Goal: Task Accomplishment & Management: Use online tool/utility

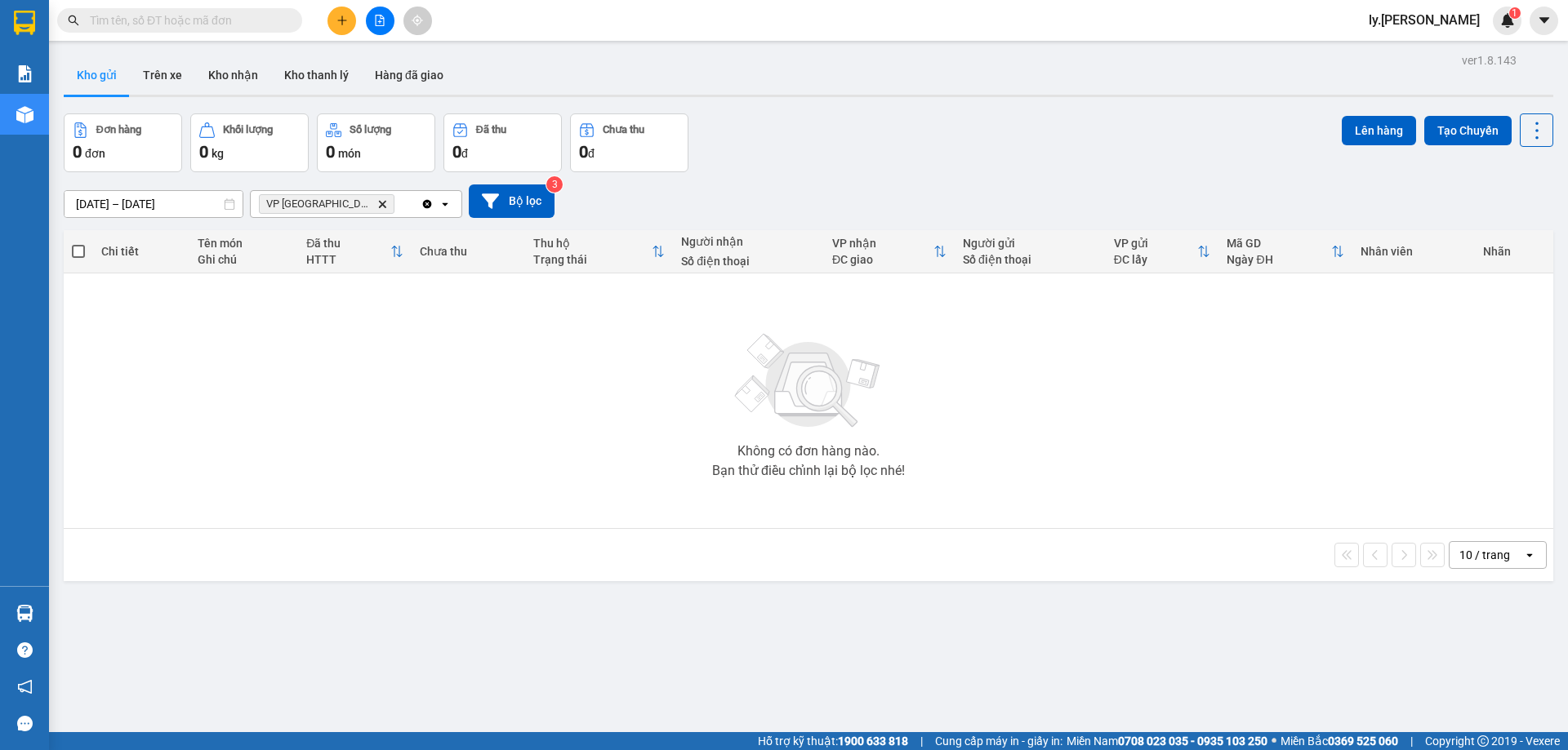
click at [379, 205] on icon "VP Nha Trang, close by backspace" at bounding box center [383, 204] width 7 height 7
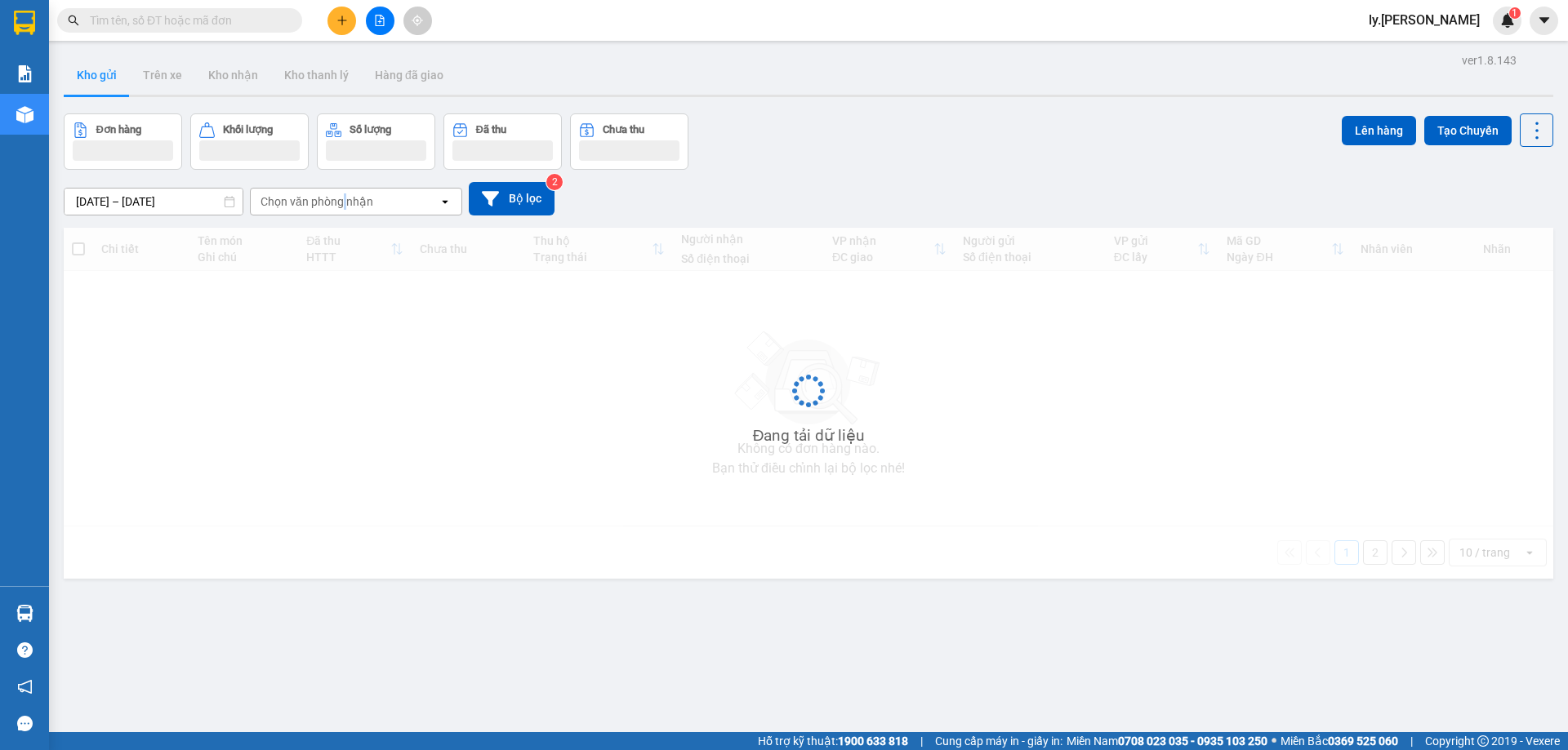
click at [344, 204] on div "Chọn văn phòng nhận" at bounding box center [317, 202] width 113 height 16
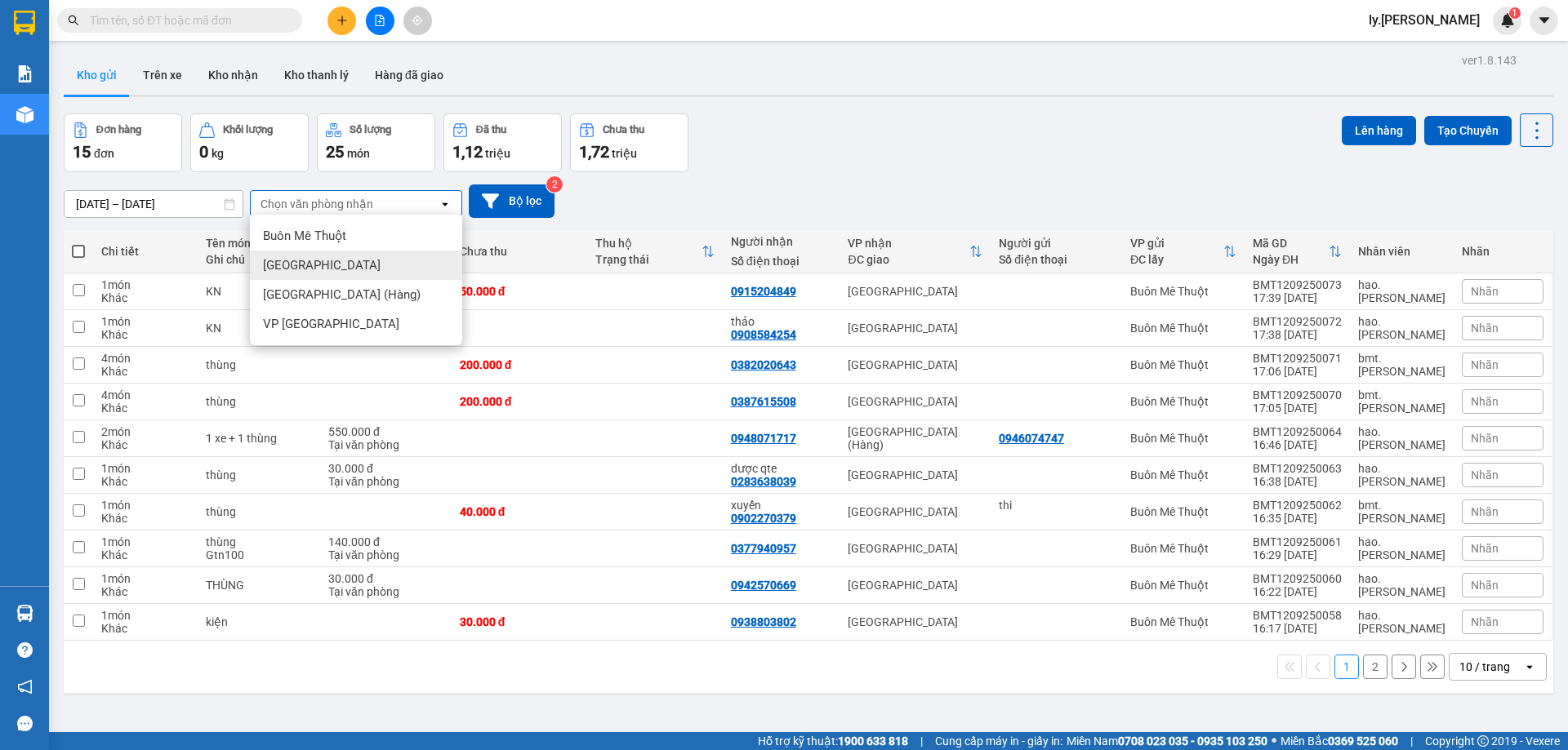
click at [303, 257] on span "Sài Gòn" at bounding box center [322, 265] width 118 height 16
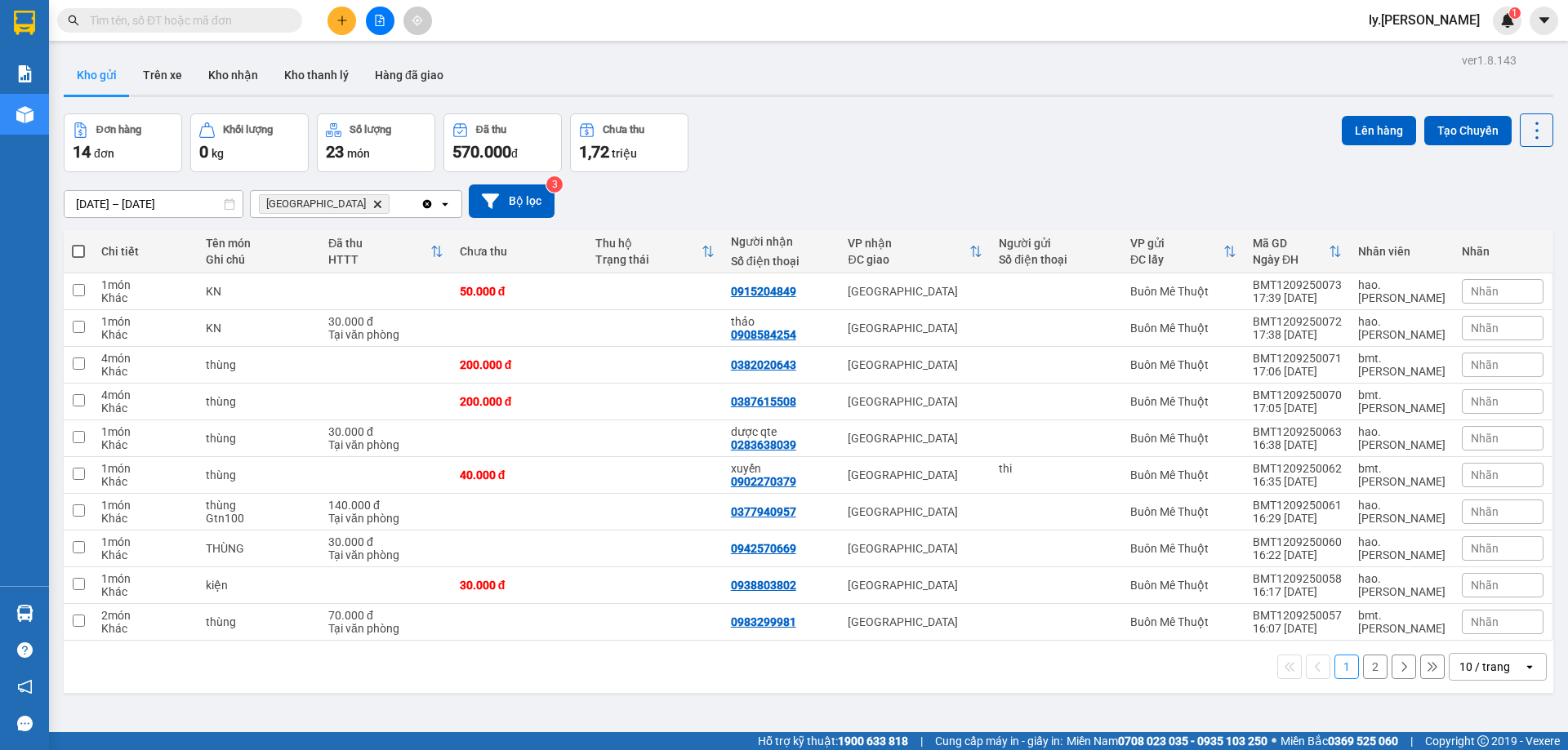
click at [1462, 664] on div "10 / trang" at bounding box center [1484, 667] width 50 height 16
click at [1462, 638] on span "100 / trang" at bounding box center [1478, 631] width 59 height 16
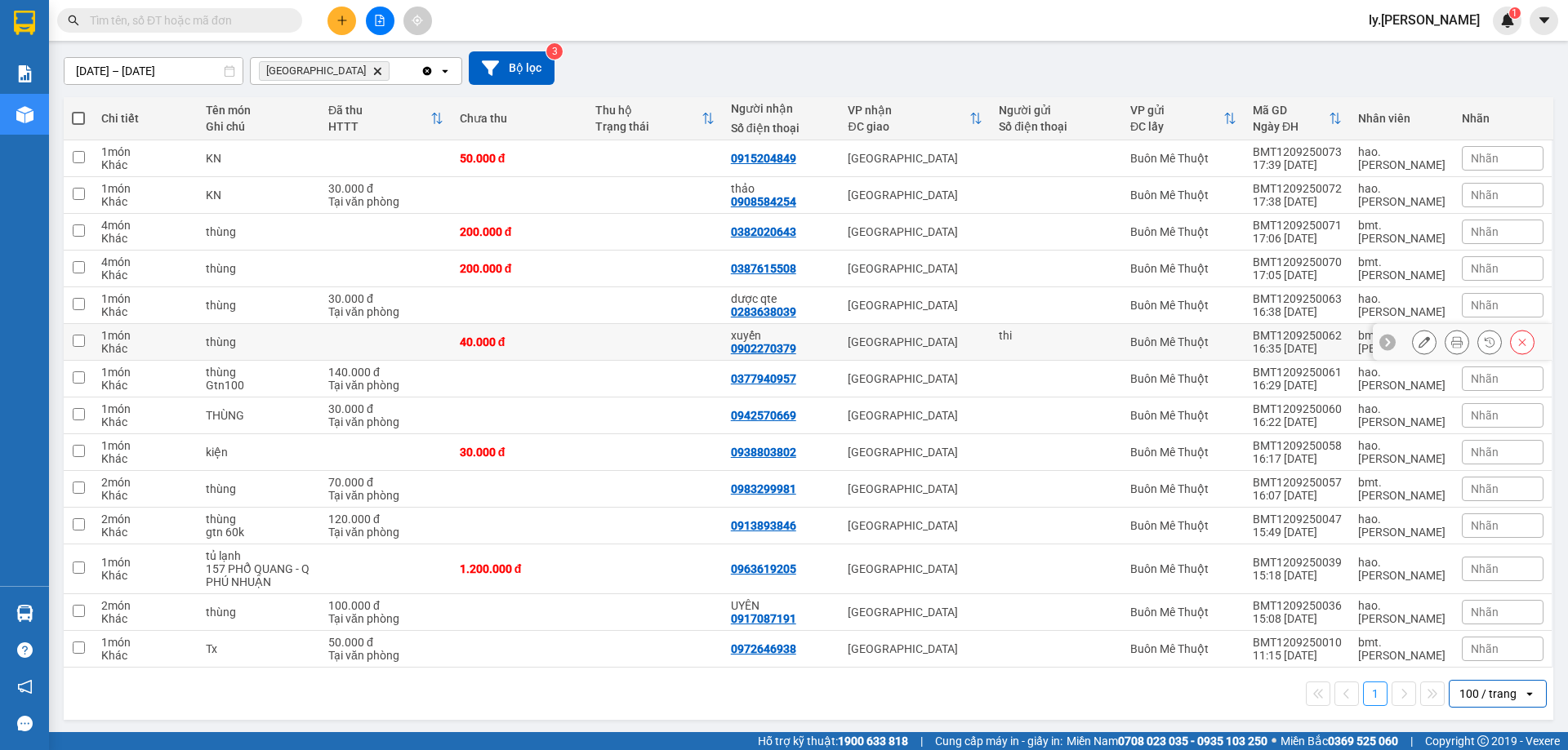
scroll to position [135, 0]
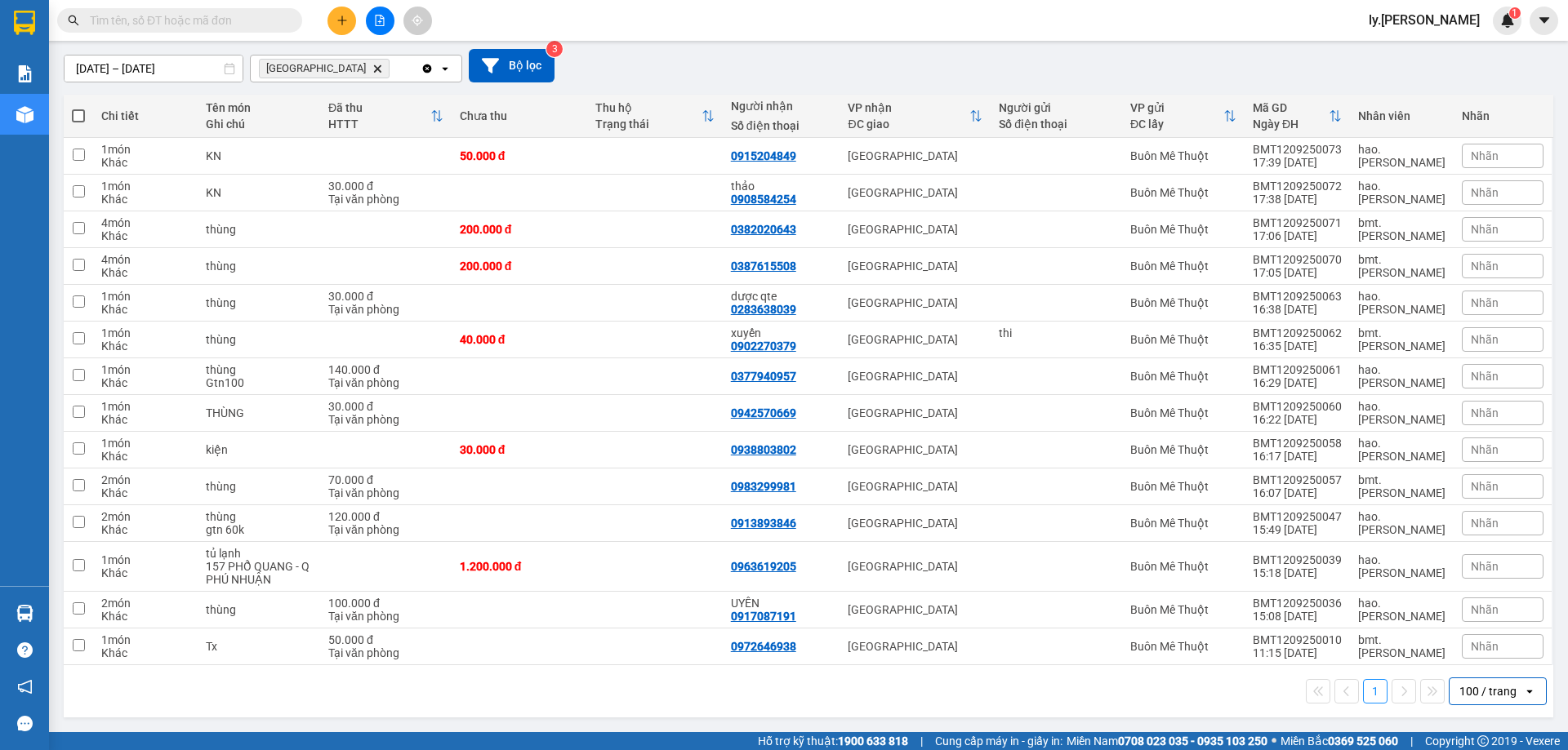
drag, startPoint x: 312, startPoint y: 67, endPoint x: 326, endPoint y: 111, distance: 46.2
click at [373, 68] on icon "Delete" at bounding box center [378, 68] width 10 height 10
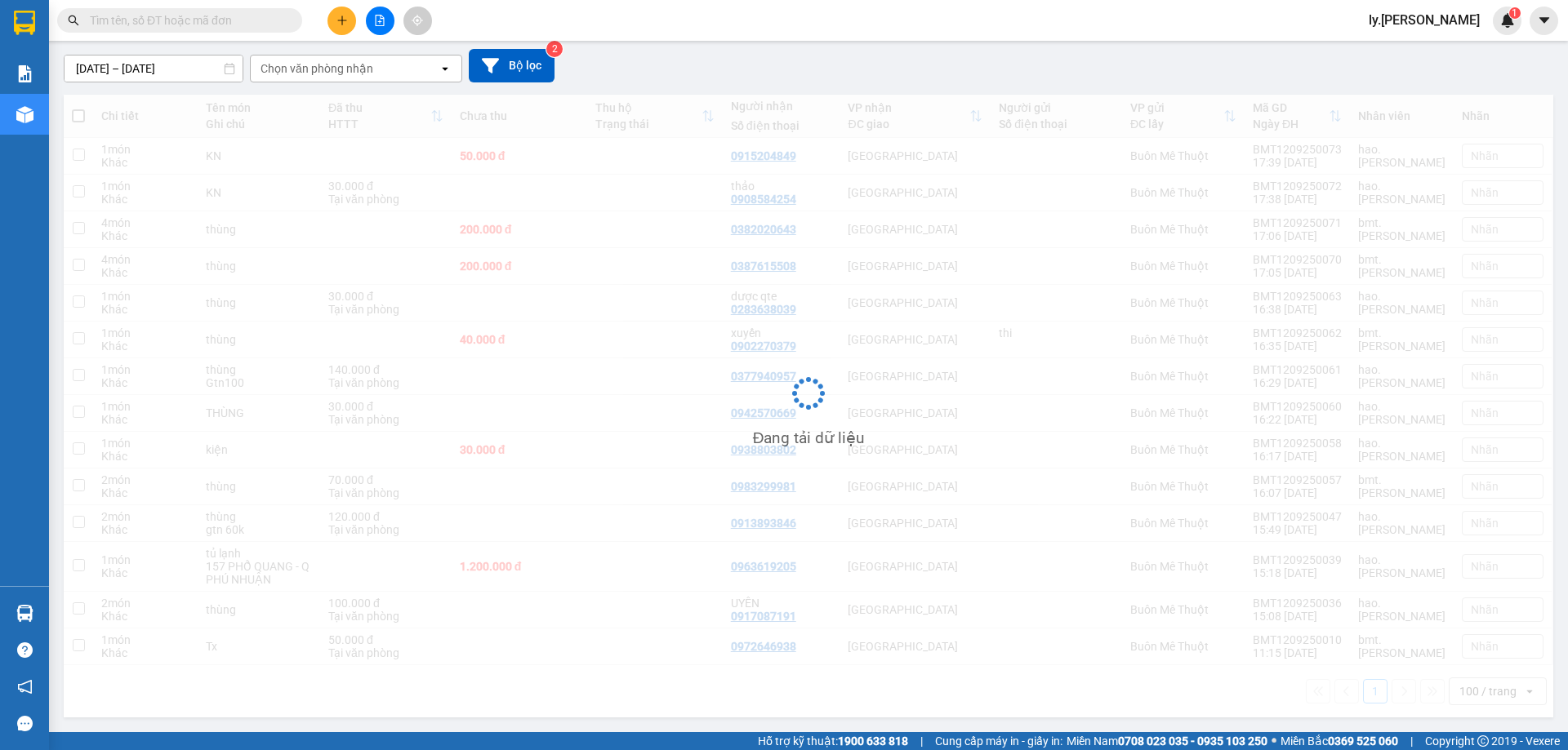
click at [340, 70] on div "Chọn văn phòng nhận" at bounding box center [317, 68] width 113 height 16
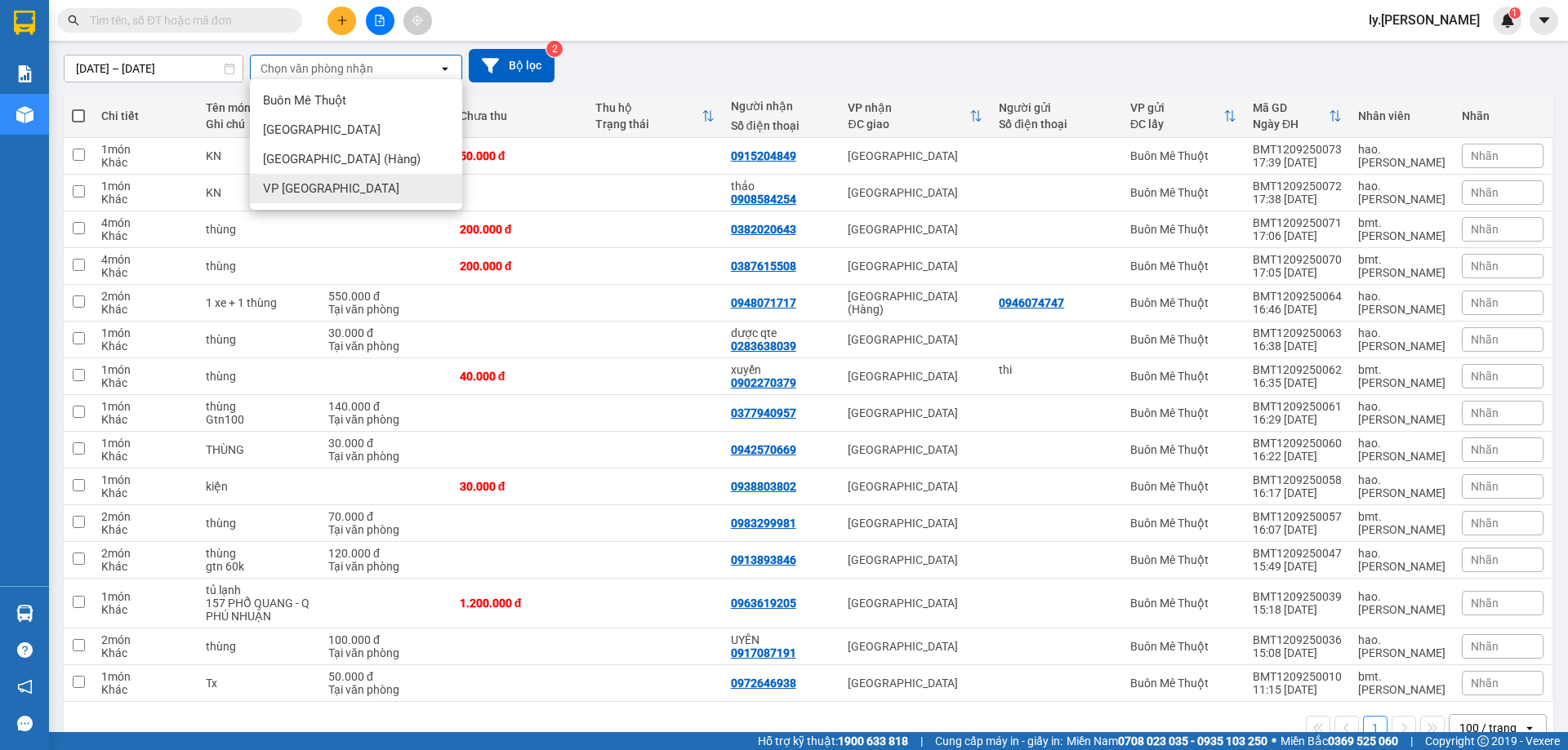
click at [321, 186] on span "VP Nha Trang" at bounding box center [331, 189] width 136 height 16
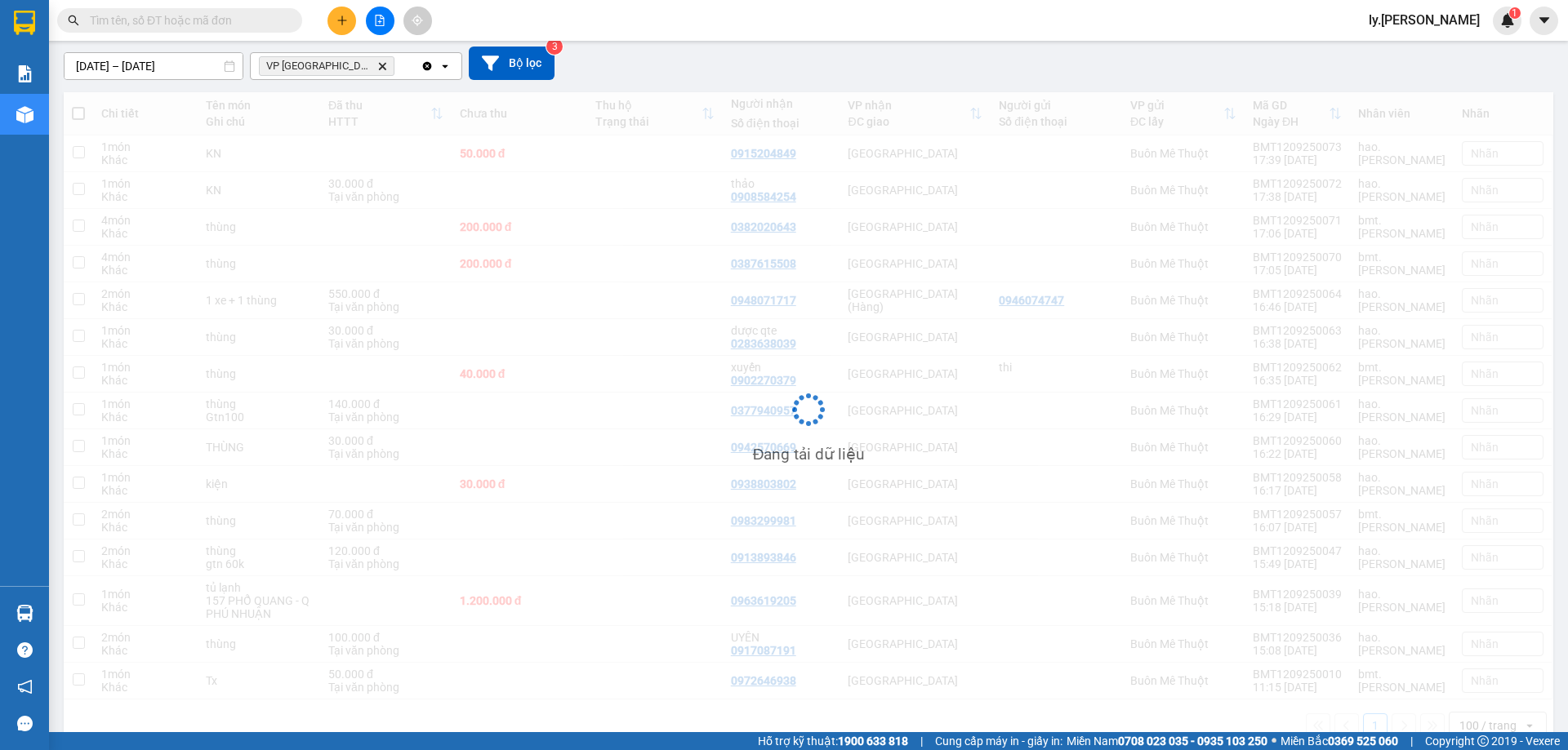
scroll to position [75, 0]
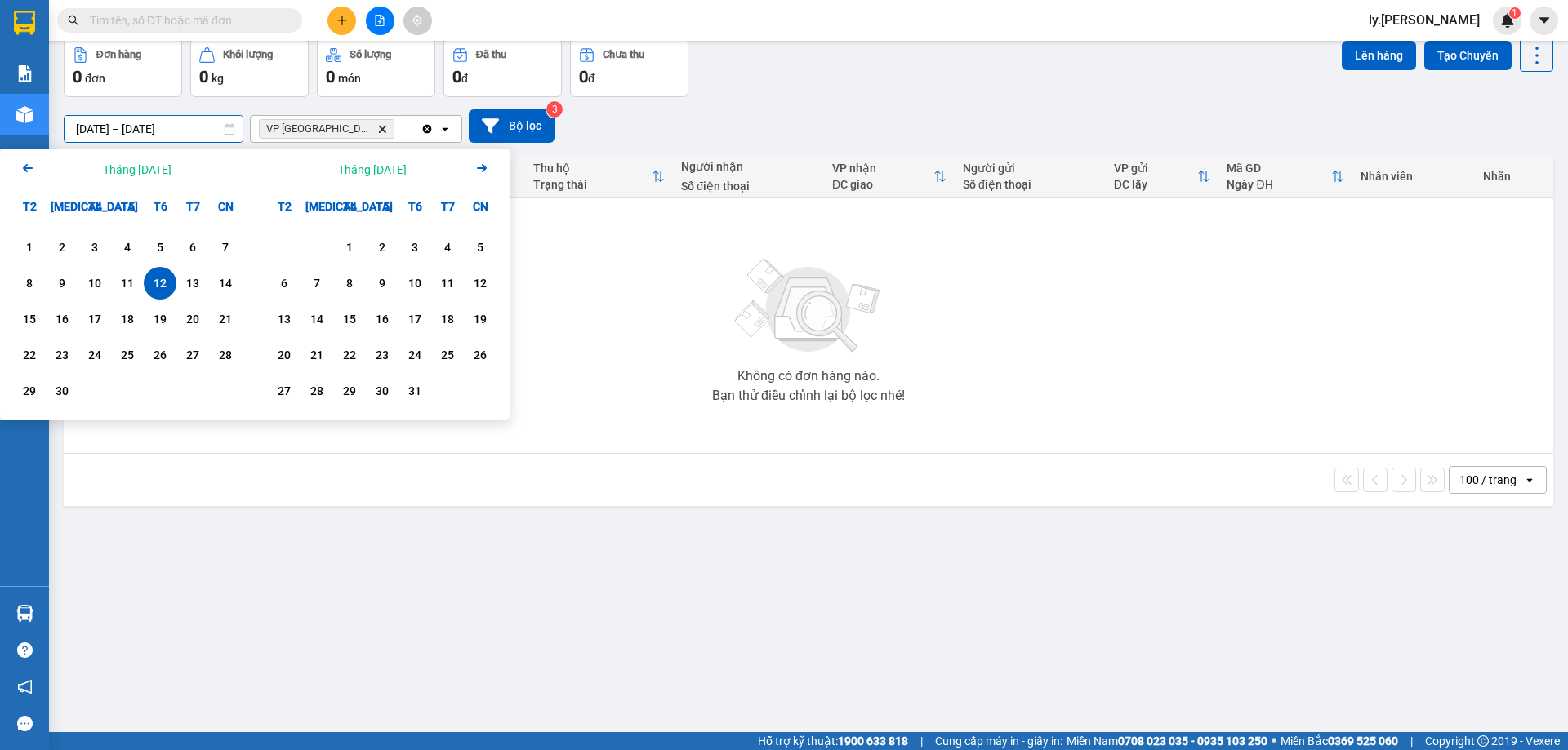
click at [115, 124] on input "12/09/2025 – 12/09/2025" at bounding box center [153, 129] width 178 height 26
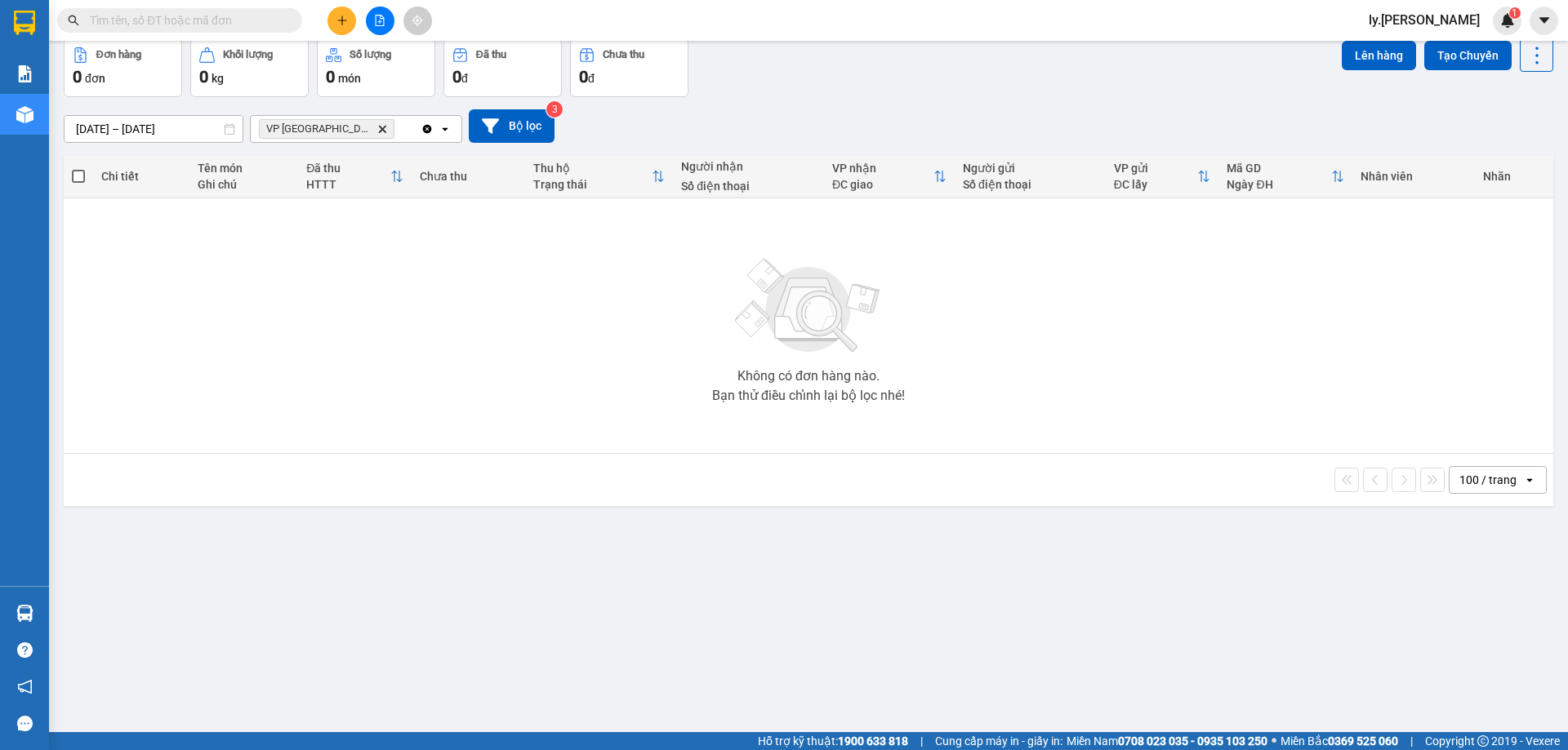
click at [707, 122] on div "12/09/2025 – 12/09/2025 Press the down arrow key to interact with the calendar …" at bounding box center [808, 126] width 1490 height 34
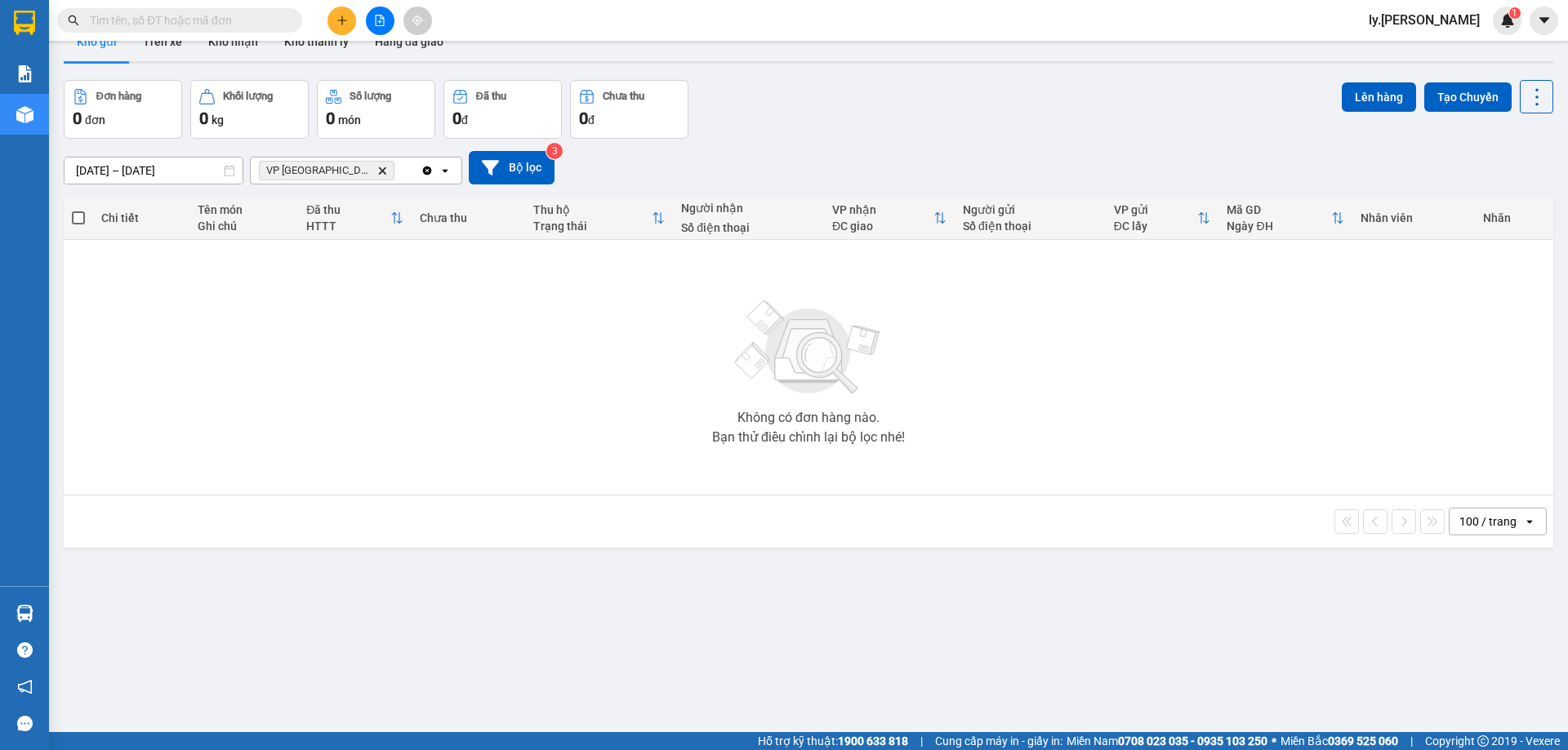
scroll to position [0, 0]
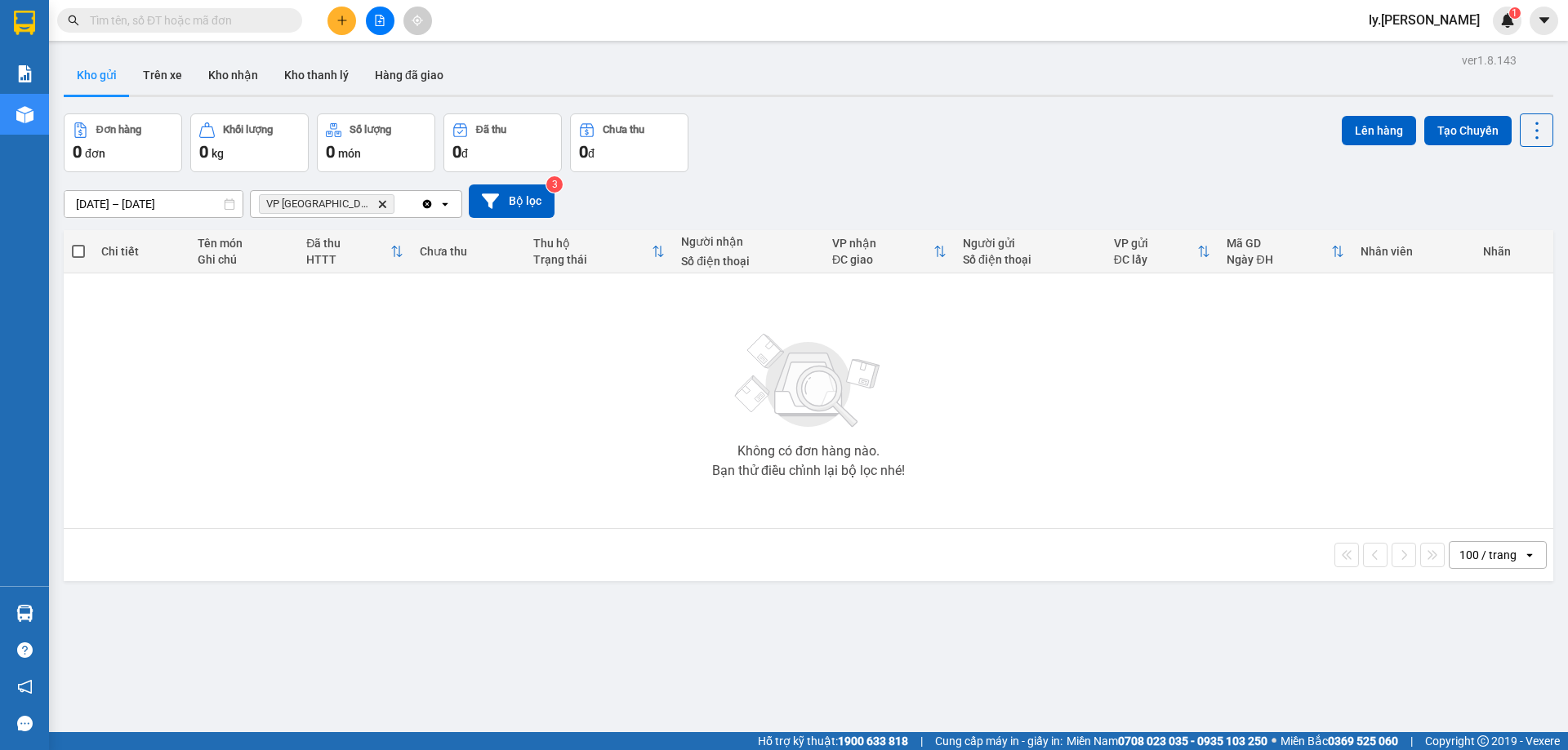
click at [379, 204] on icon "VP Nha Trang, close by backspace" at bounding box center [383, 204] width 7 height 7
click at [345, 204] on div "Chọn văn phòng nhận" at bounding box center [317, 204] width 113 height 16
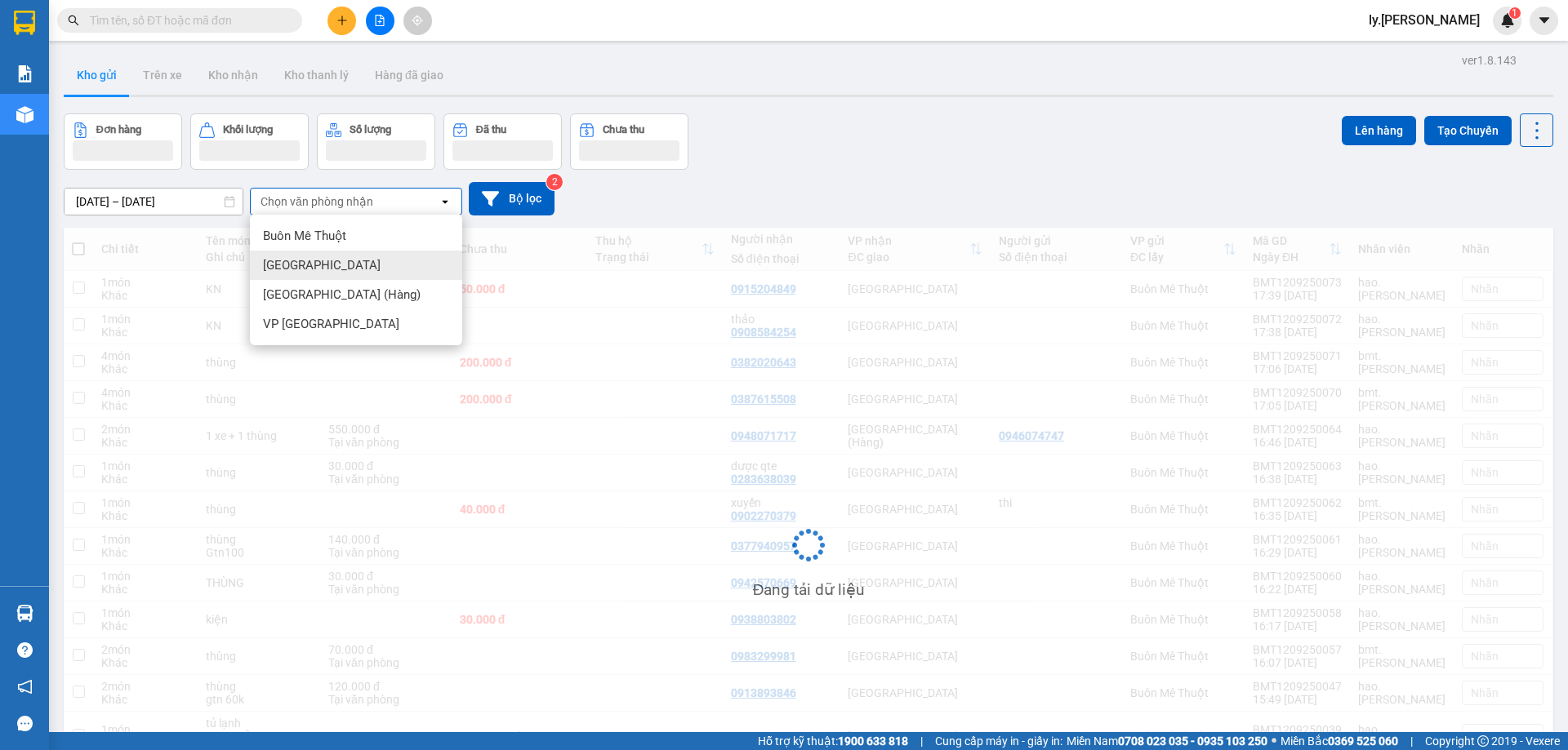
click at [294, 264] on span "Sài Gòn" at bounding box center [322, 265] width 118 height 16
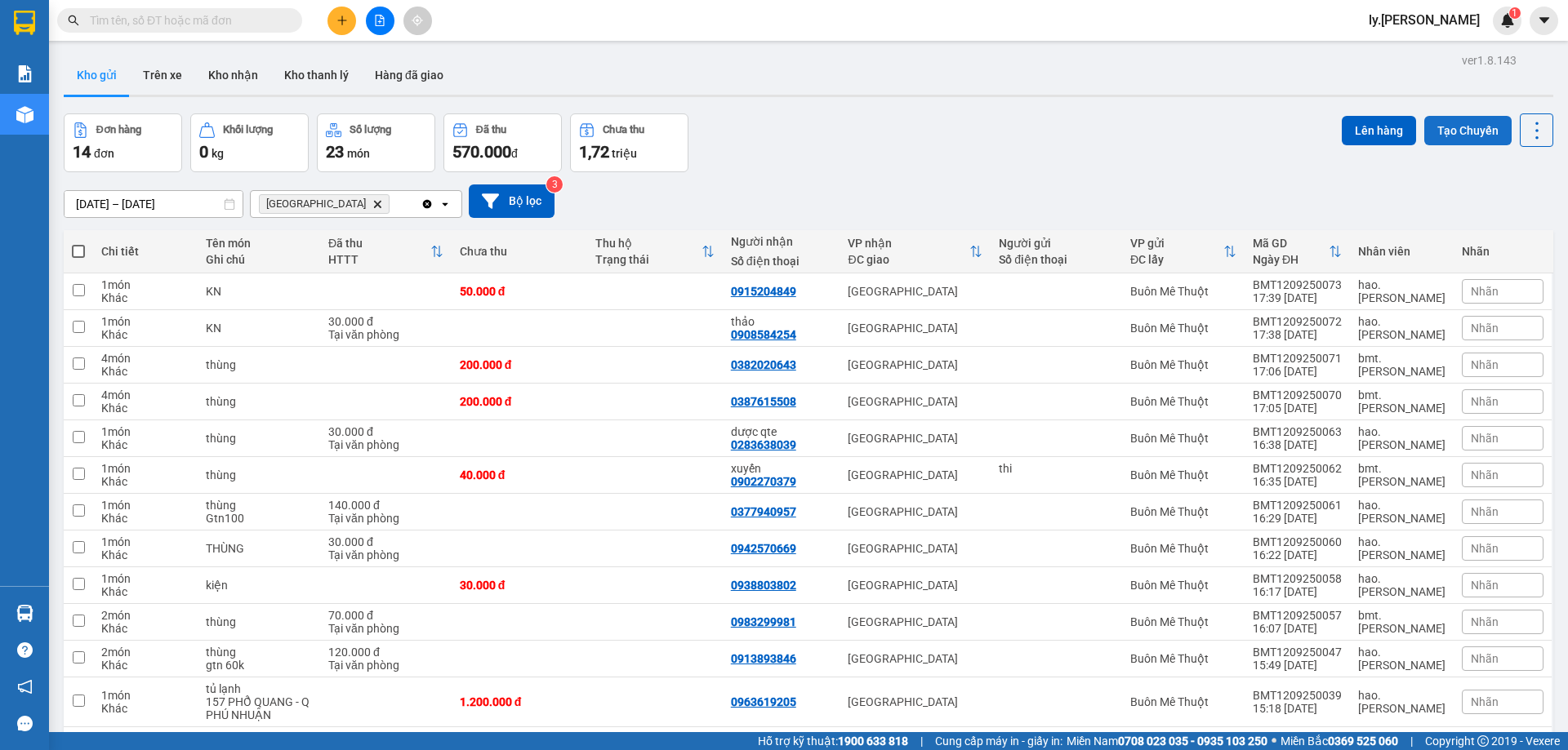
click at [1448, 134] on button "Tạo Chuyến" at bounding box center [1468, 131] width 87 height 30
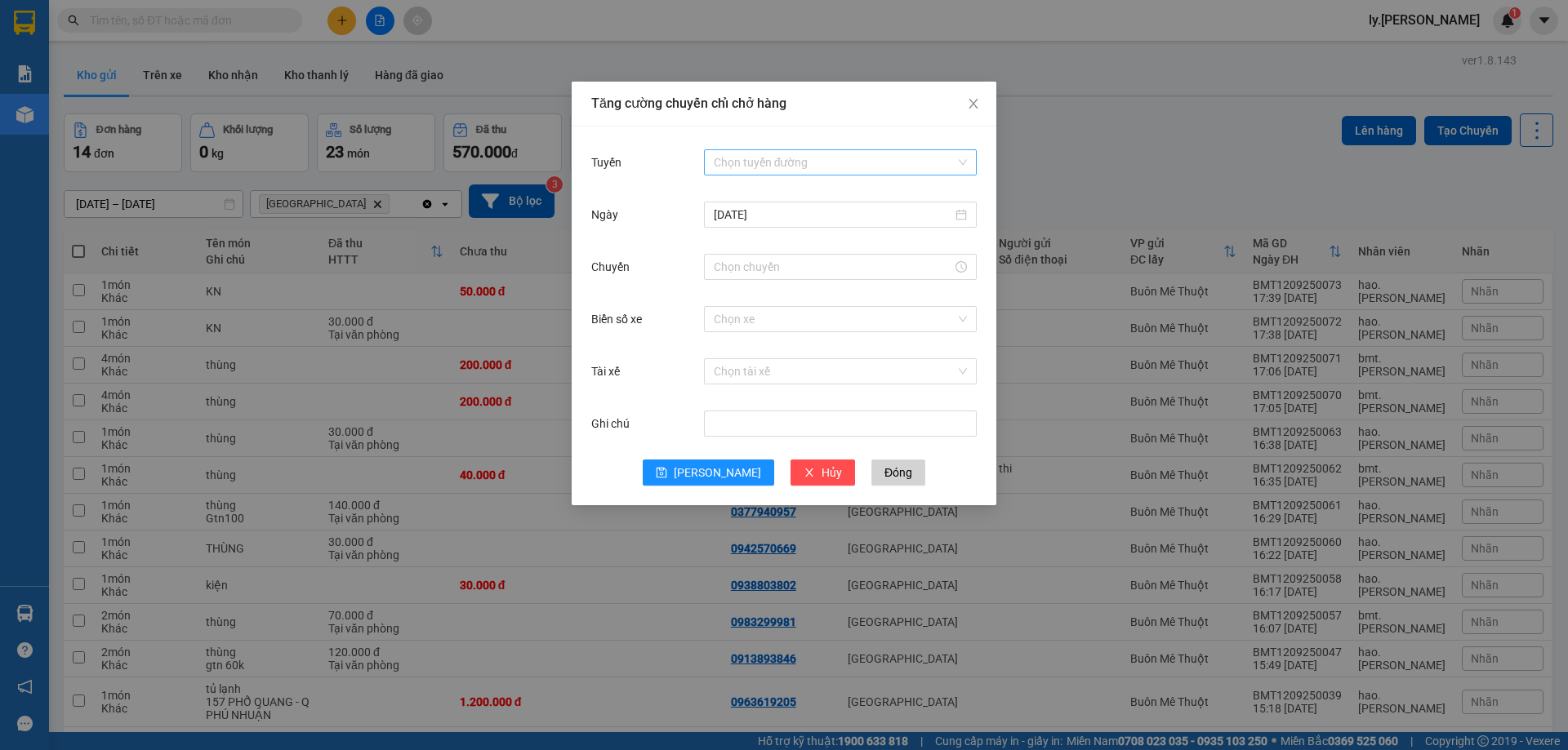
click at [782, 162] on input "Tuyến" at bounding box center [834, 162] width 242 height 25
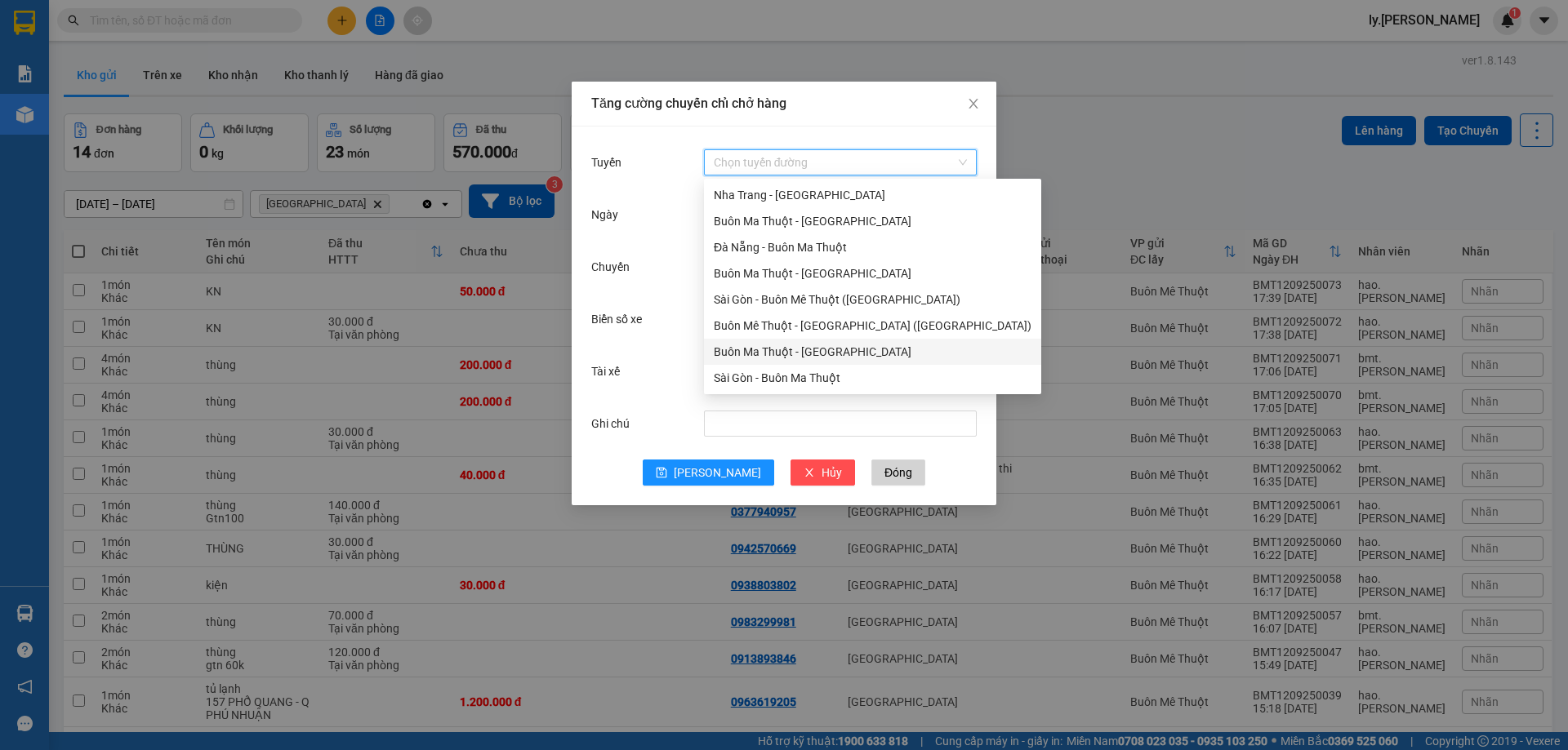
click at [782, 356] on div "Buôn Ma Thuột - Sài Gòn" at bounding box center [872, 352] width 317 height 18
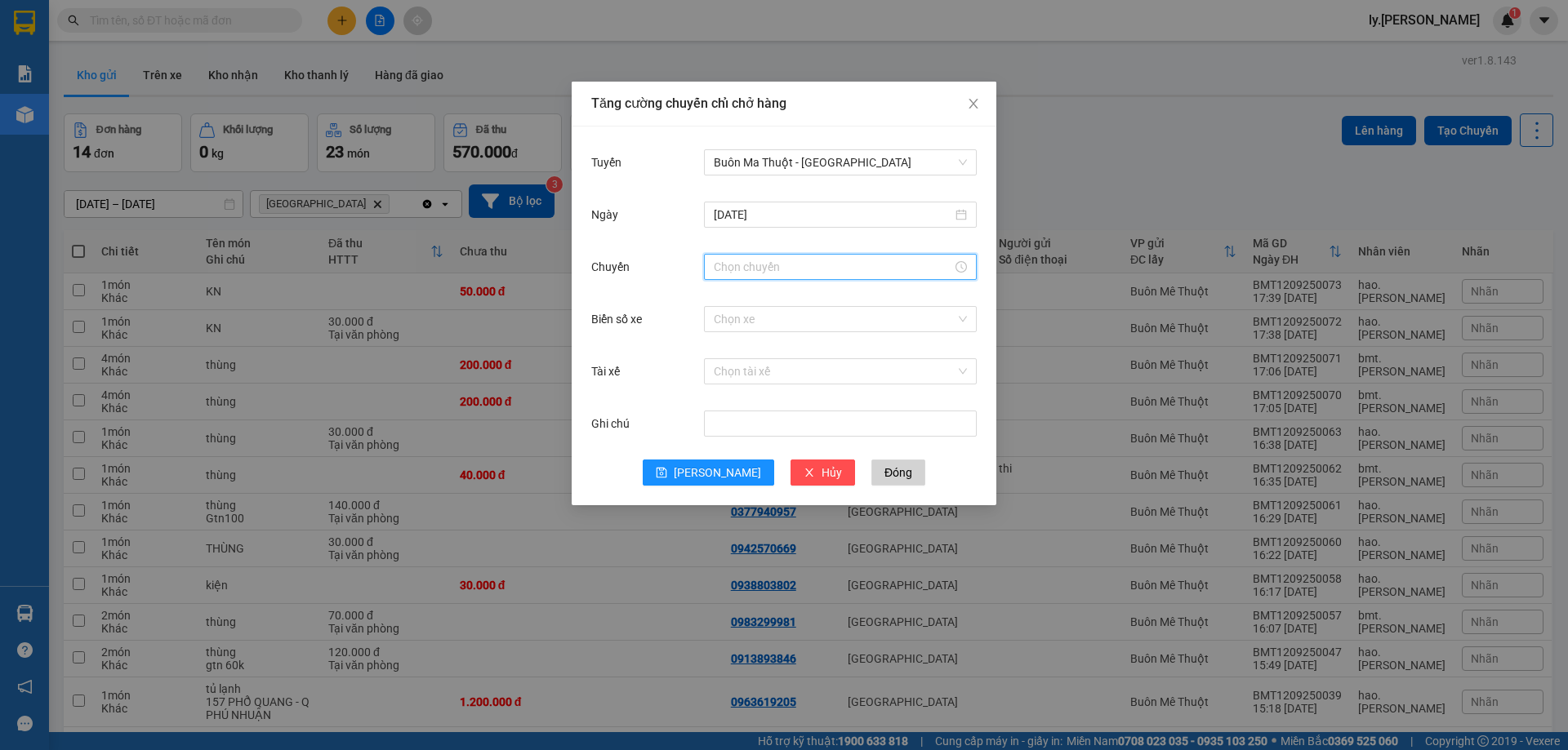
click at [769, 269] on input "Chuyến" at bounding box center [833, 267] width 238 height 18
click at [728, 465] on div "18" at bounding box center [726, 465] width 45 height 23
type input "18:00"
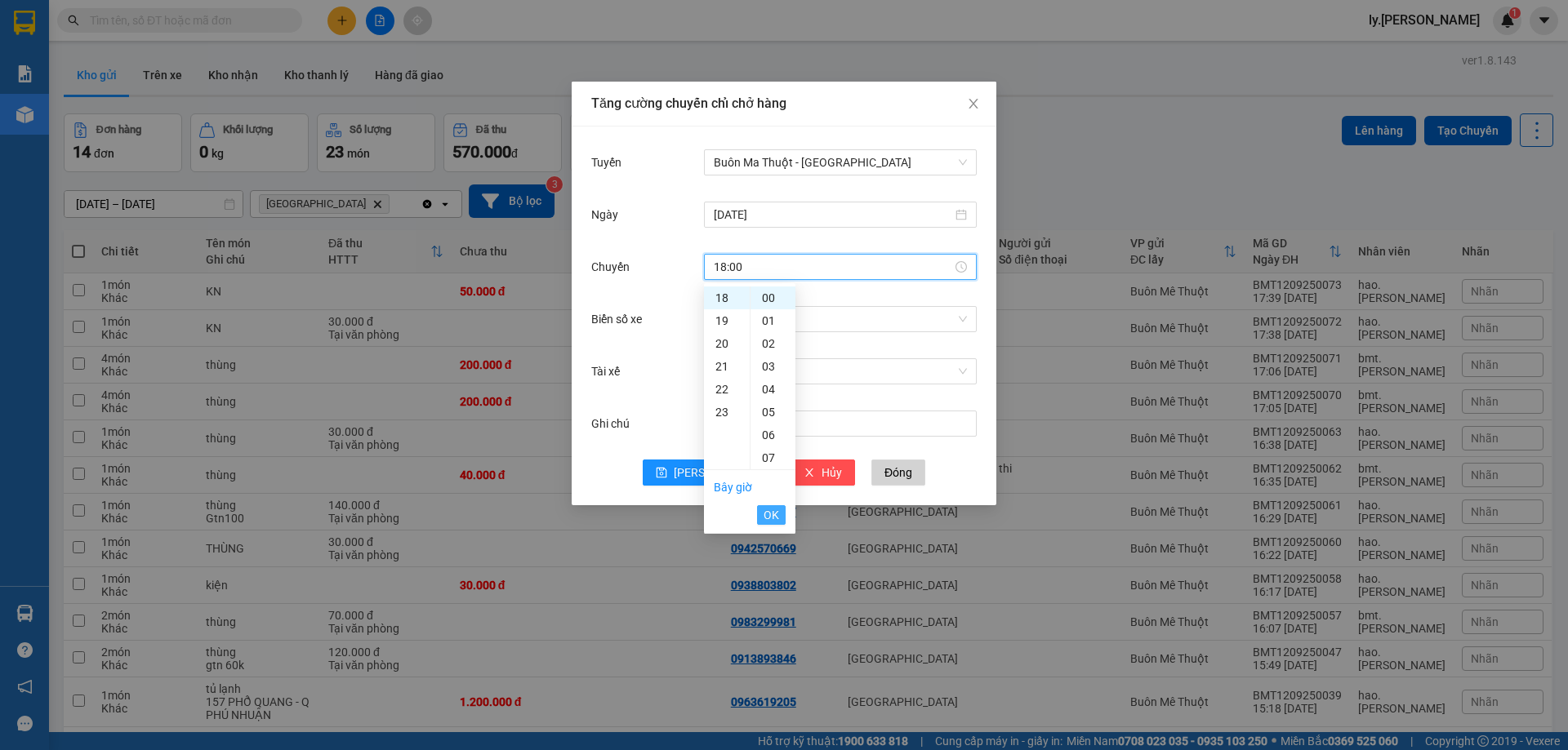
click at [779, 522] on button "OK" at bounding box center [771, 515] width 29 height 20
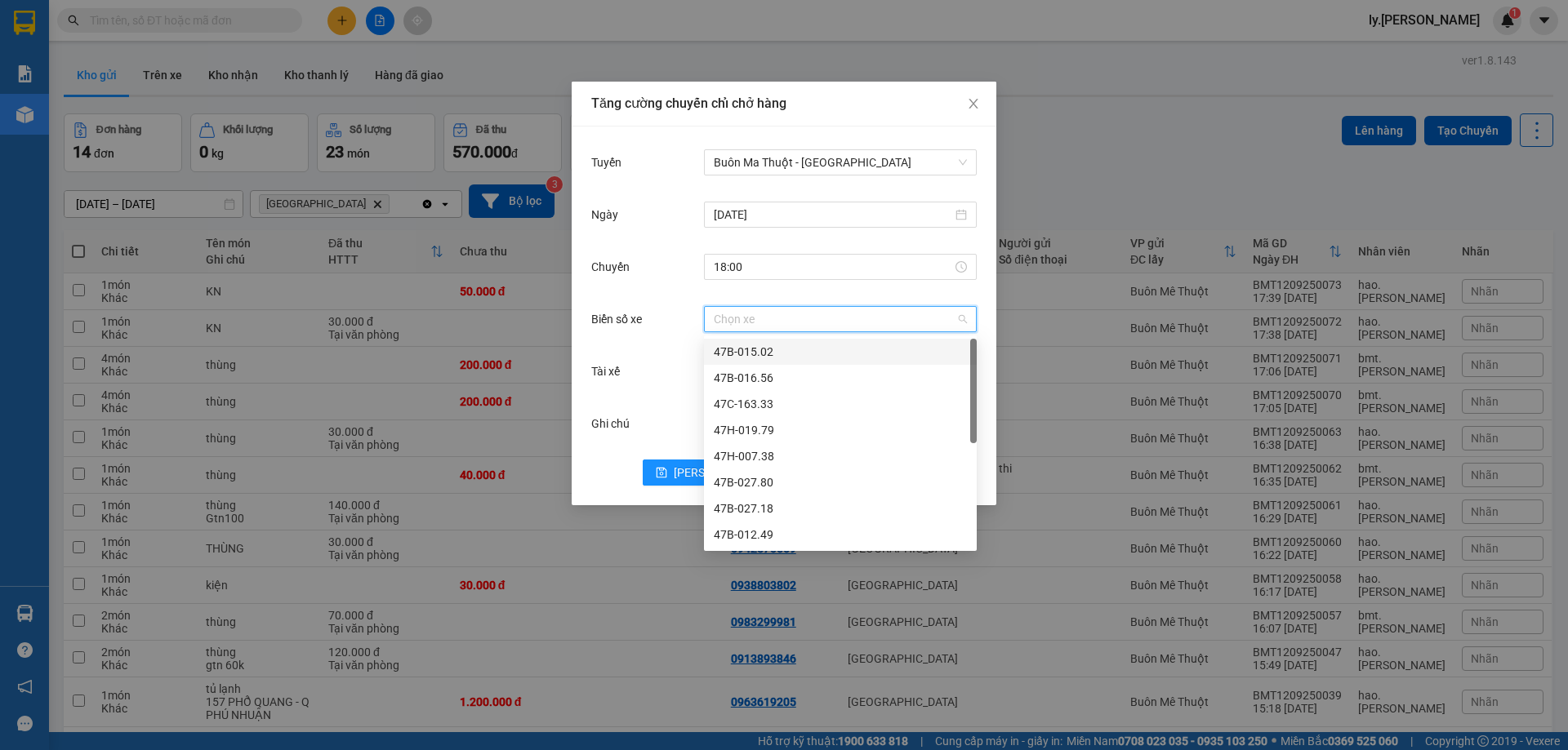
drag, startPoint x: 848, startPoint y: 316, endPoint x: 751, endPoint y: 453, distance: 167.9
click at [846, 316] on input "Biển số xe" at bounding box center [834, 319] width 242 height 25
click at [807, 352] on div "47H-019.79" at bounding box center [840, 349] width 253 height 18
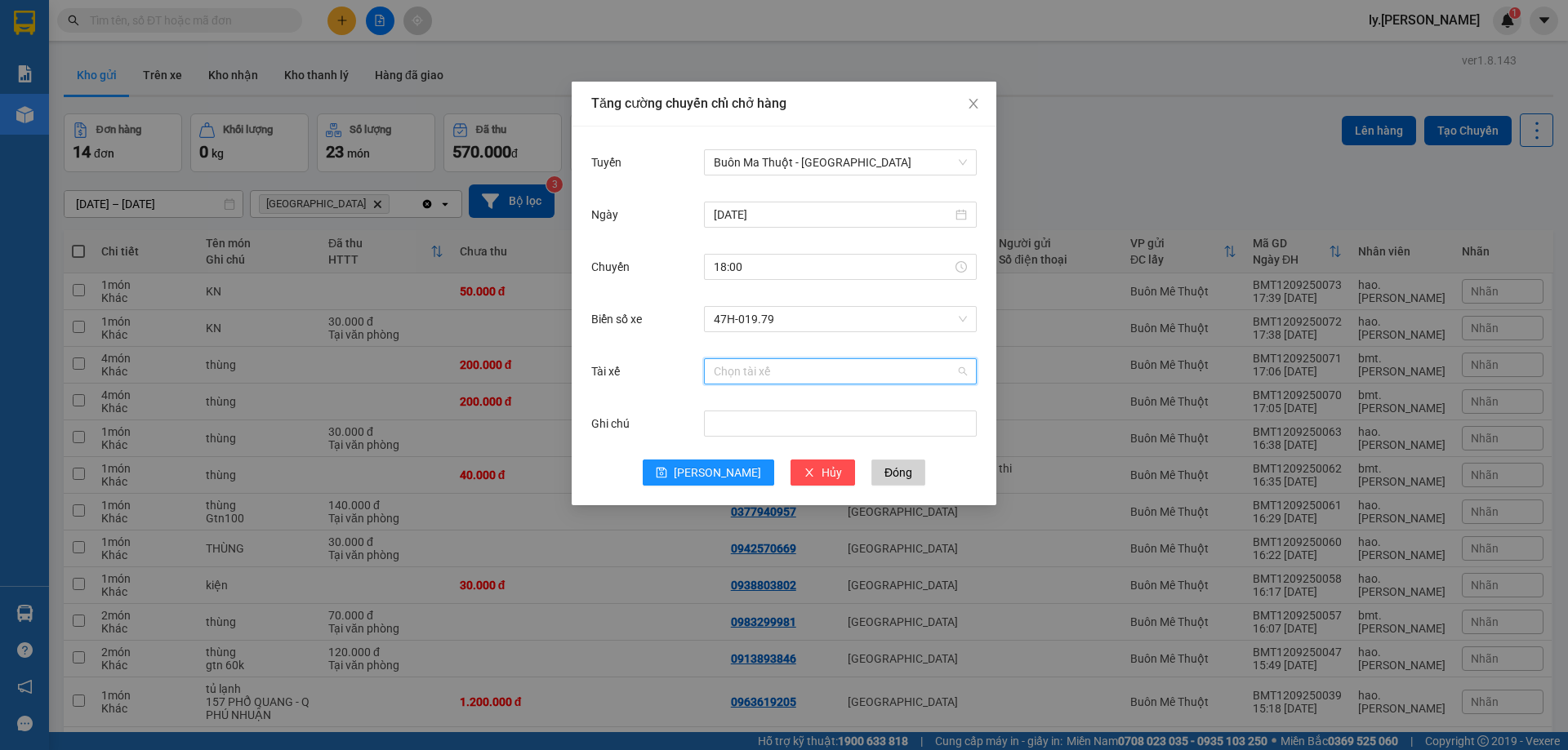
click at [799, 379] on input "Tài xế" at bounding box center [834, 372] width 242 height 25
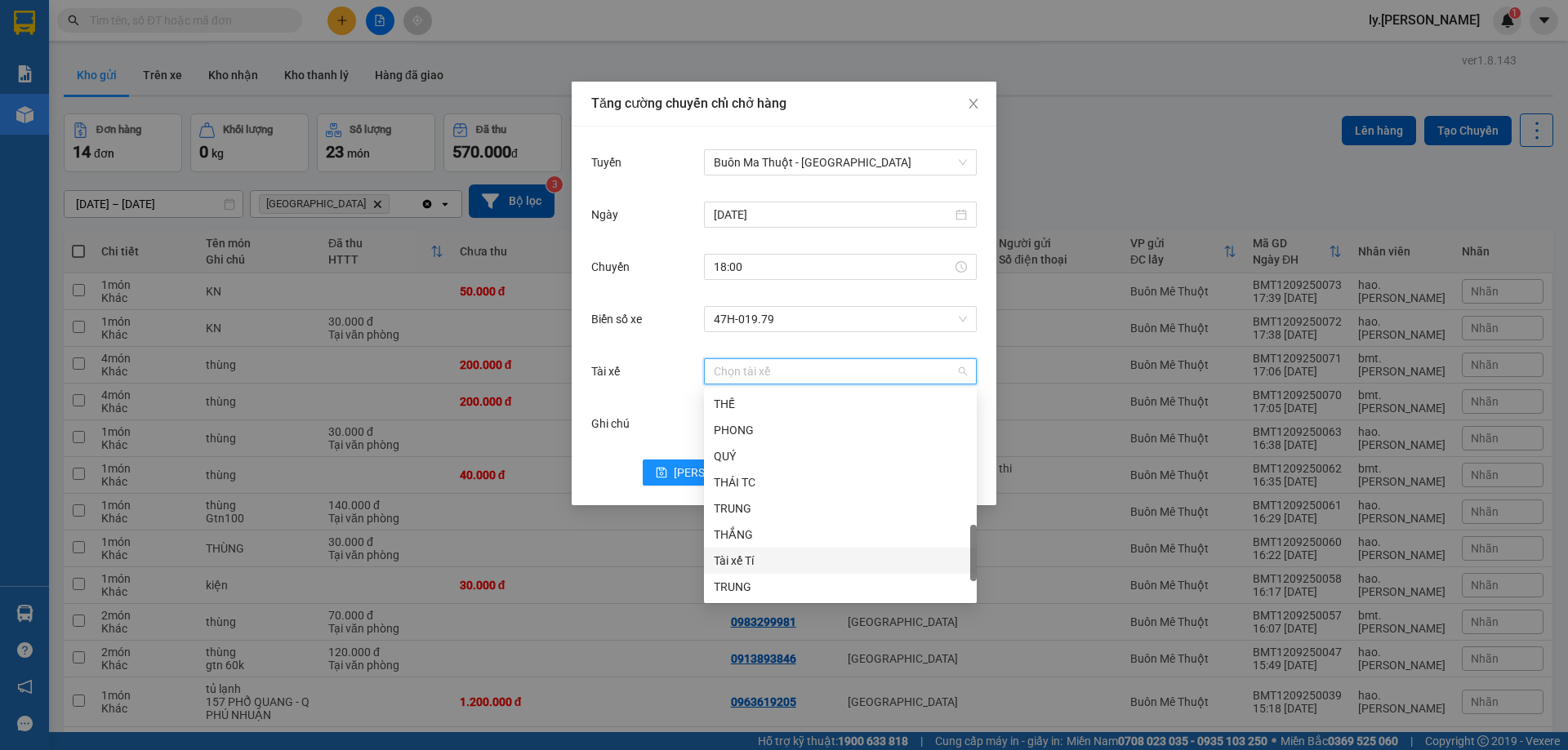
scroll to position [735, 0]
click at [737, 556] on div "TX TÙNG" at bounding box center [840, 558] width 253 height 18
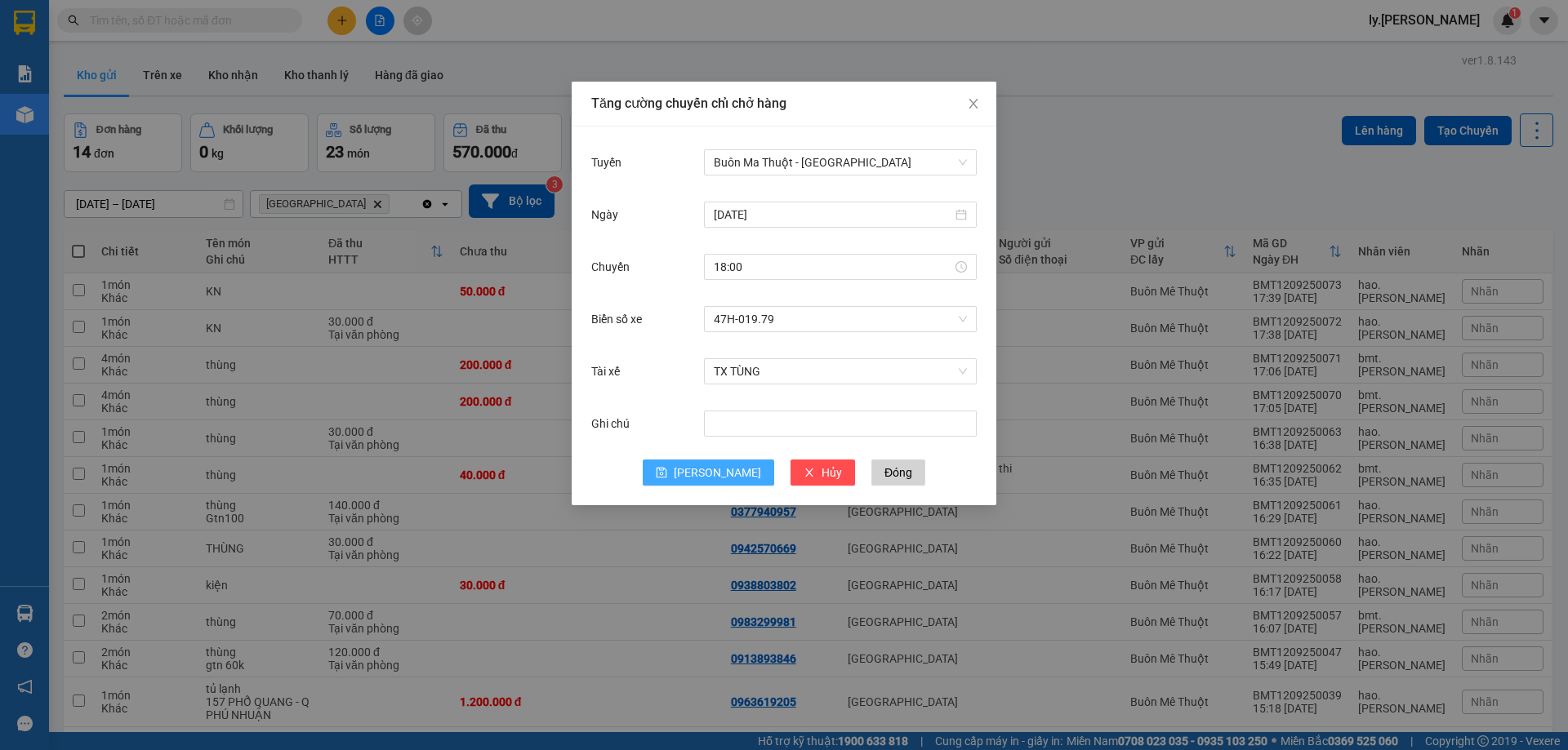
click at [716, 469] on span "[PERSON_NAME]" at bounding box center [717, 473] width 87 height 18
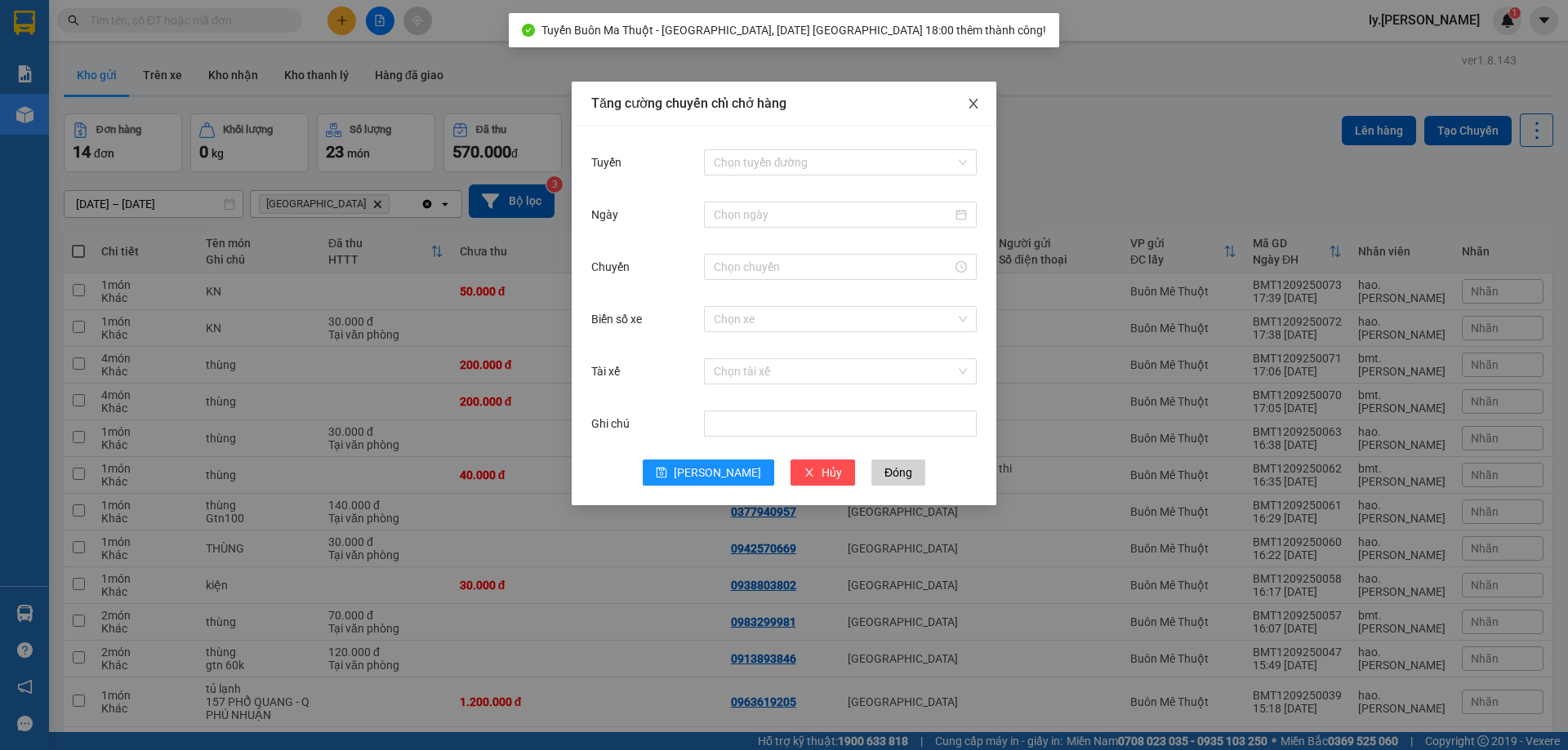
click at [973, 104] on icon "close" at bounding box center [973, 104] width 9 height 10
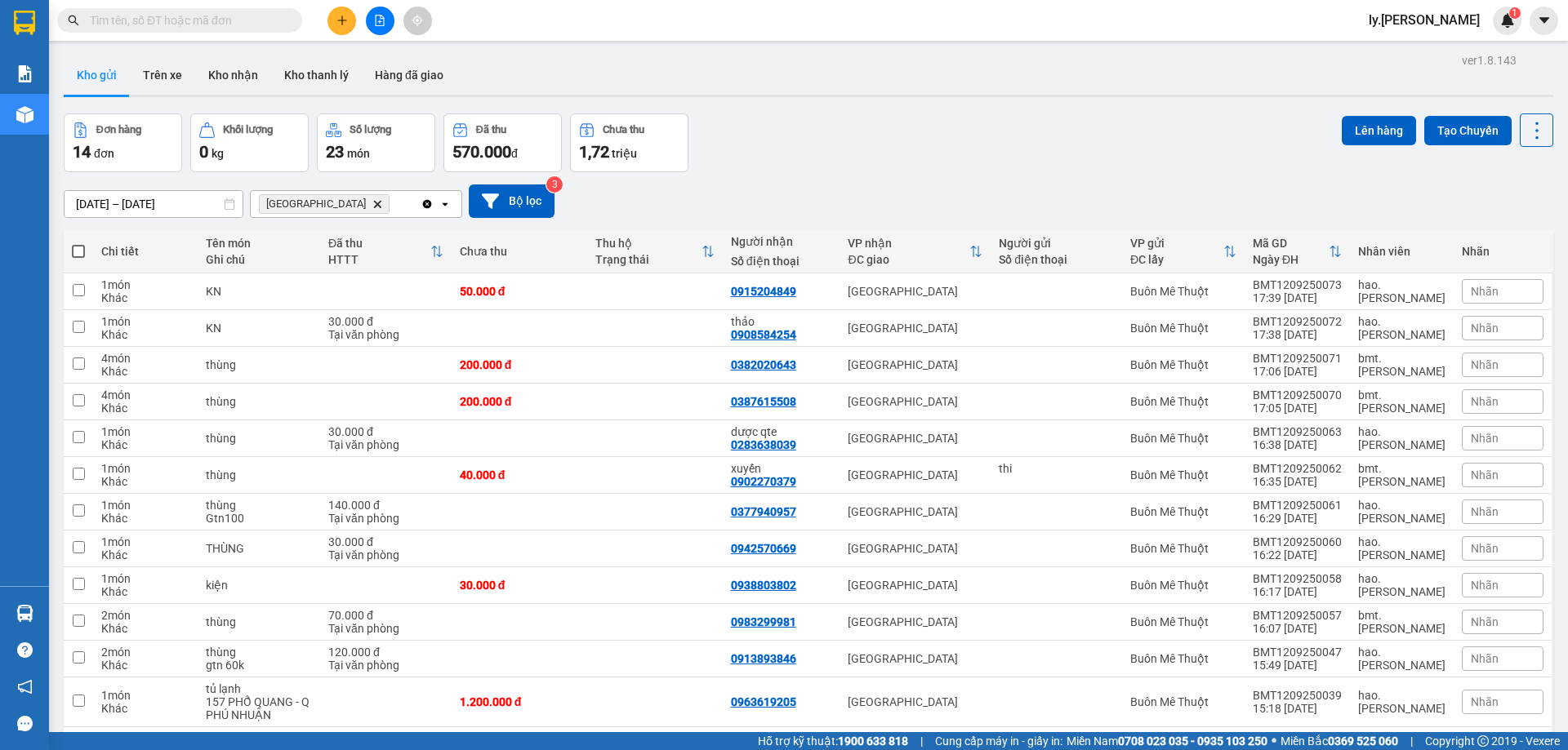
click at [79, 251] on span at bounding box center [78, 251] width 13 height 13
click at [78, 243] on input "checkbox" at bounding box center [78, 243] width 0 height 0
checkbox input "true"
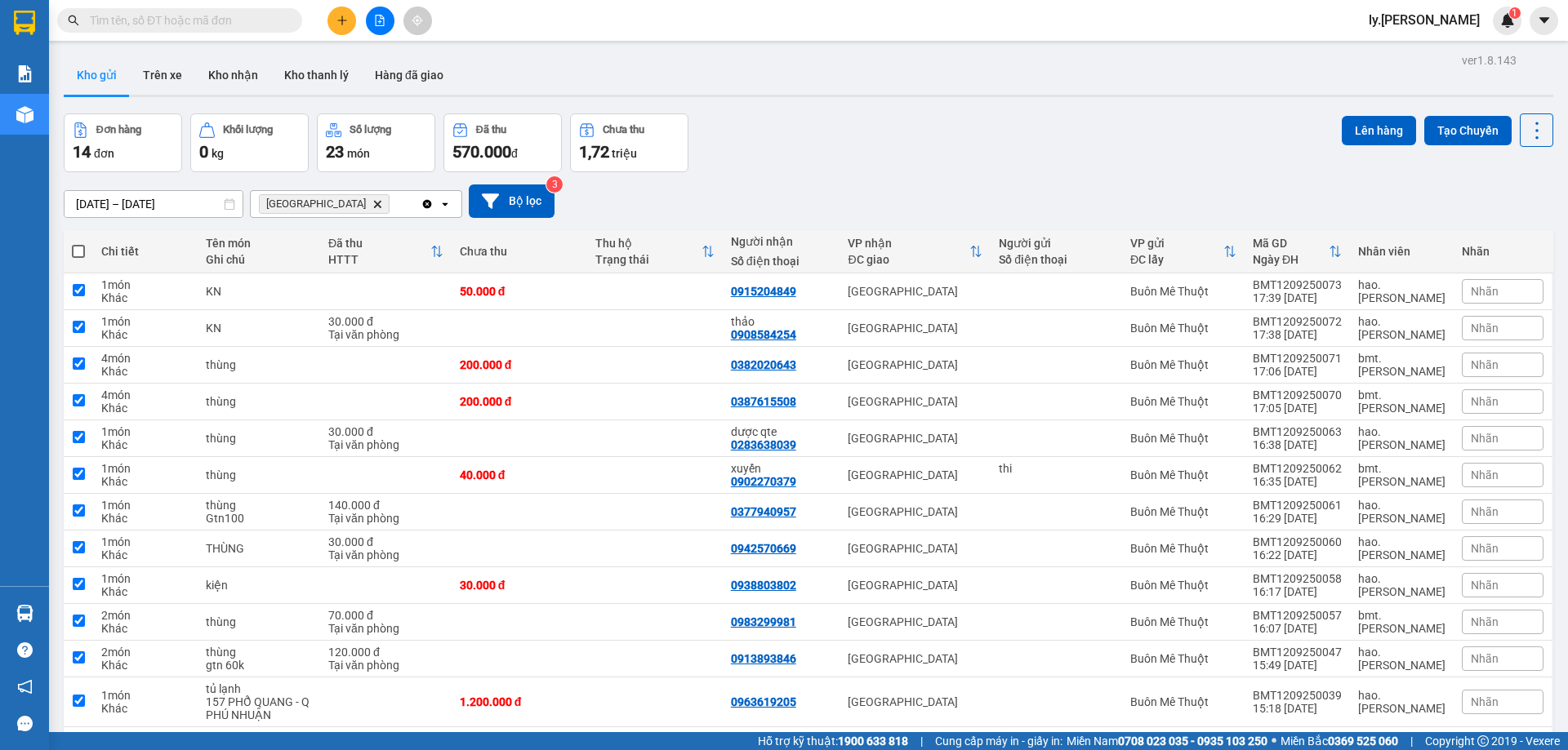
checkbox input "true"
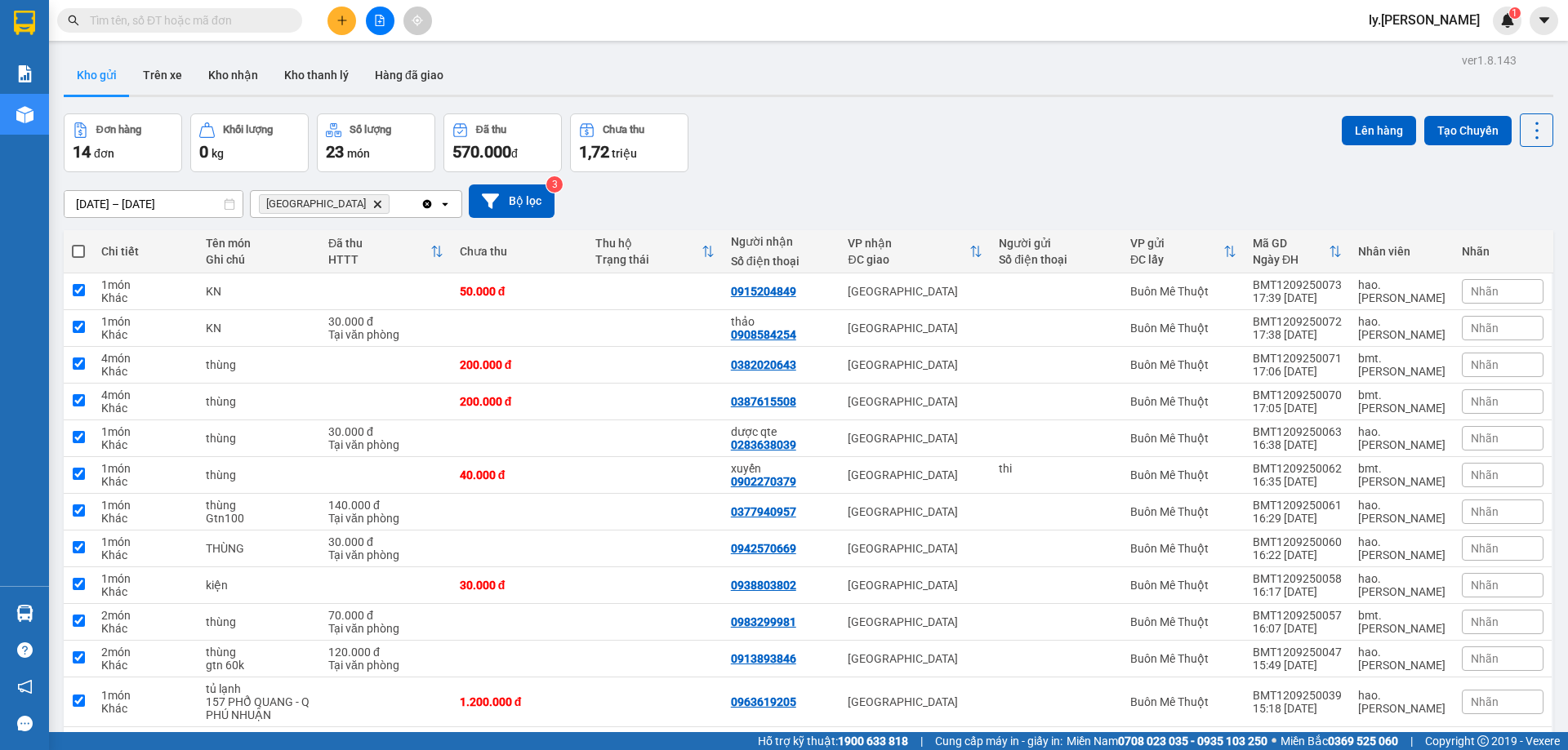
checkbox input "true"
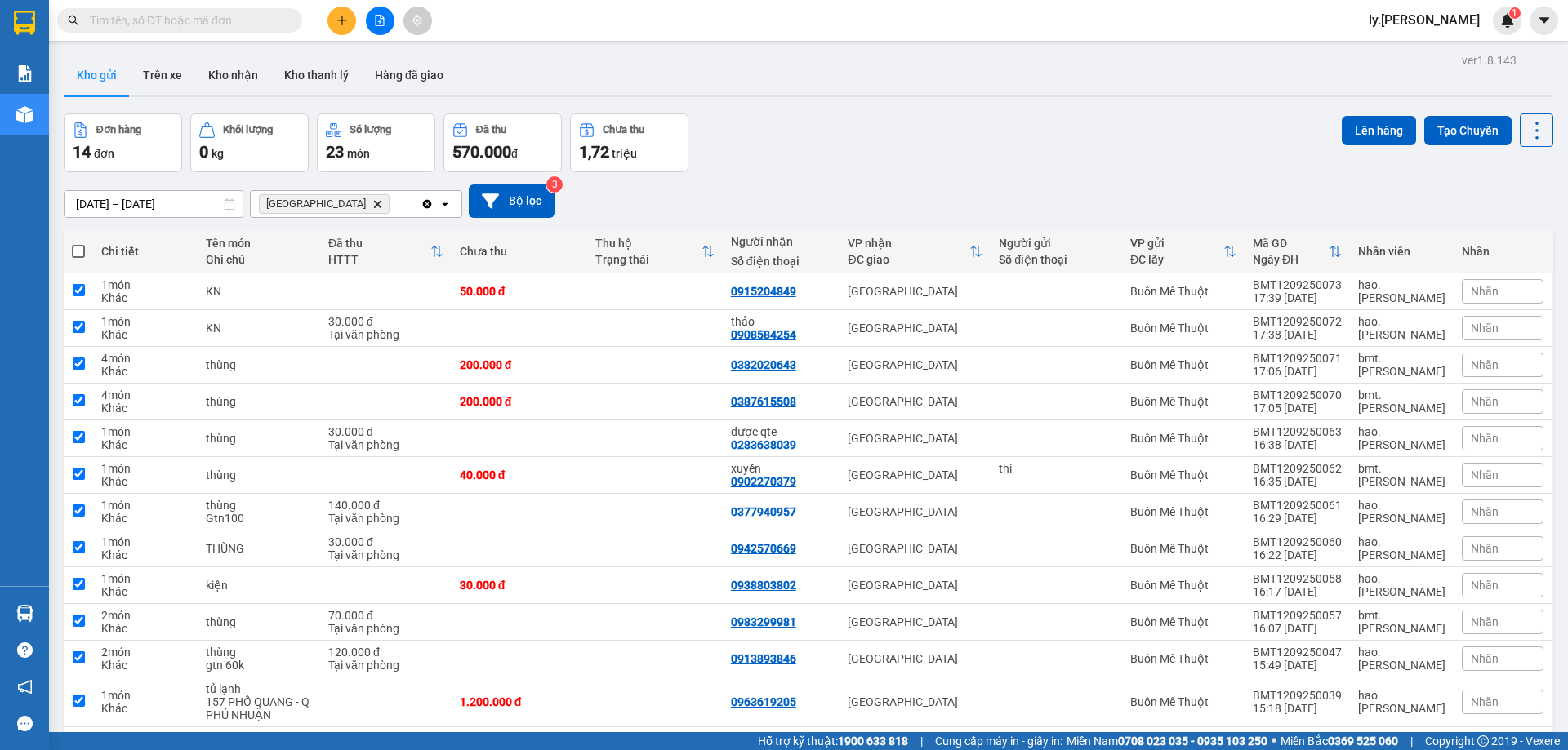
checkbox input "true"
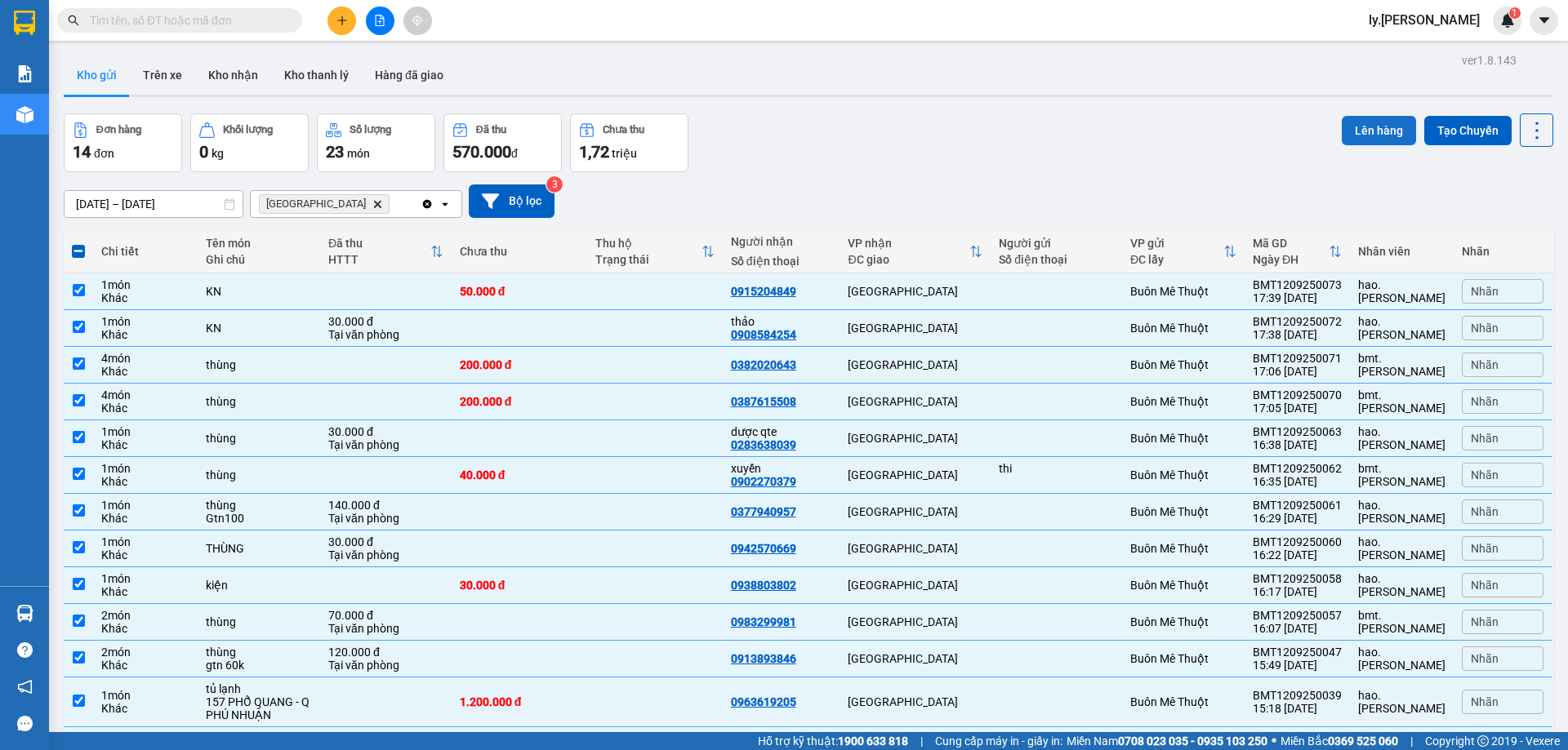
click at [1373, 134] on button "Lên hàng" at bounding box center [1379, 131] width 74 height 30
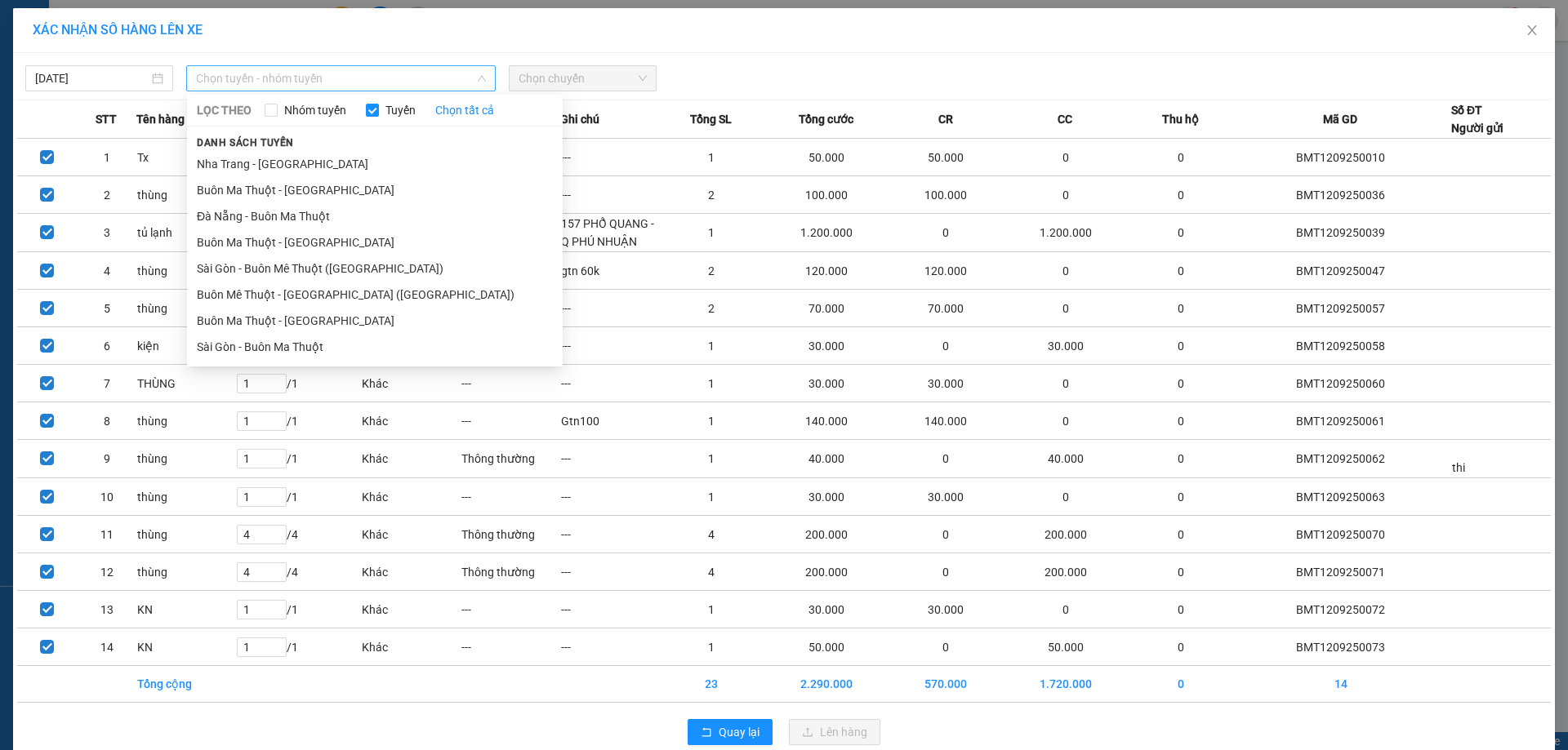
click at [360, 77] on span "Chọn tuyến - nhóm tuyến" at bounding box center [341, 78] width 290 height 25
click at [307, 318] on li "Buôn Ma Thuột - Sài Gòn" at bounding box center [375, 321] width 376 height 26
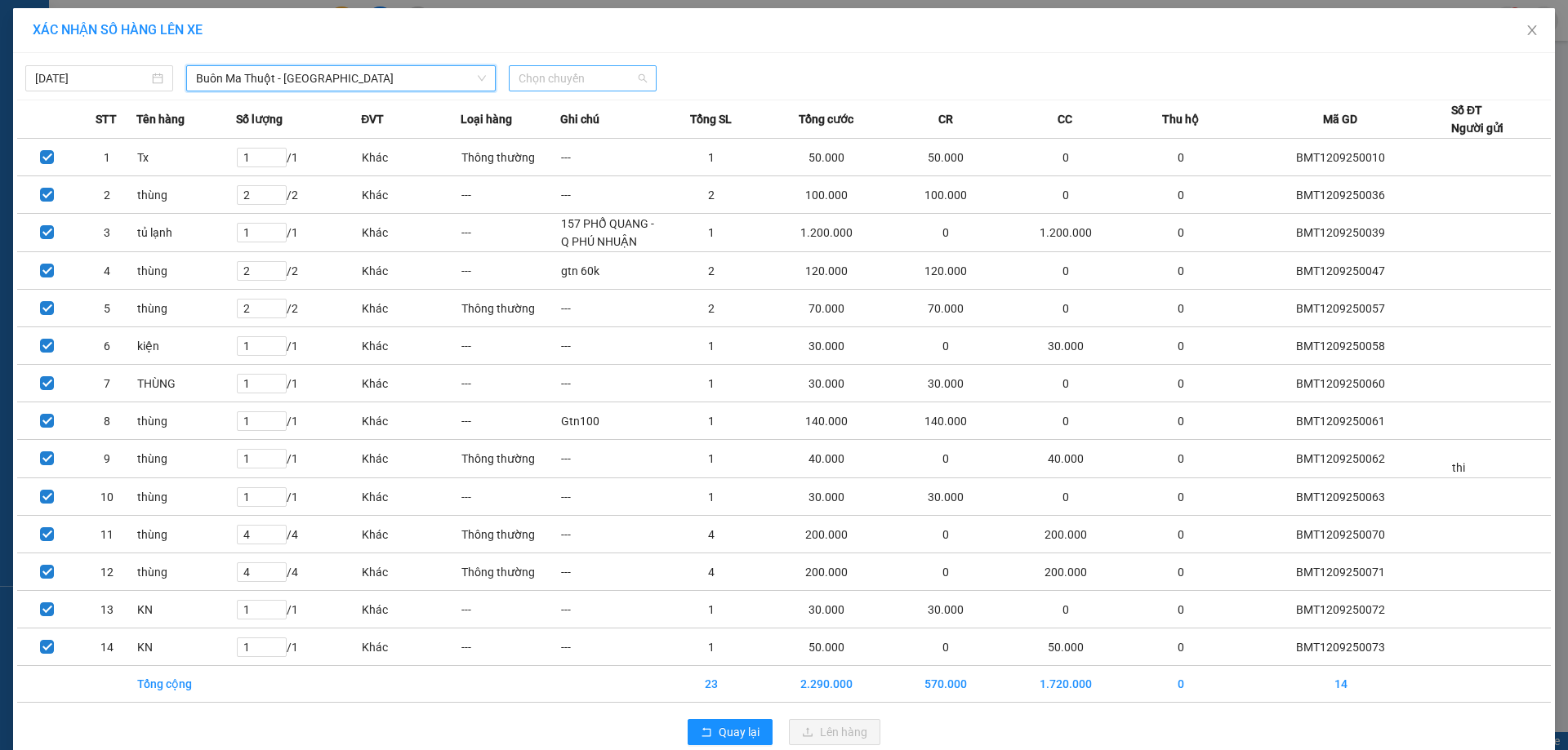
click at [616, 80] on span "Chọn chuyến" at bounding box center [583, 78] width 129 height 25
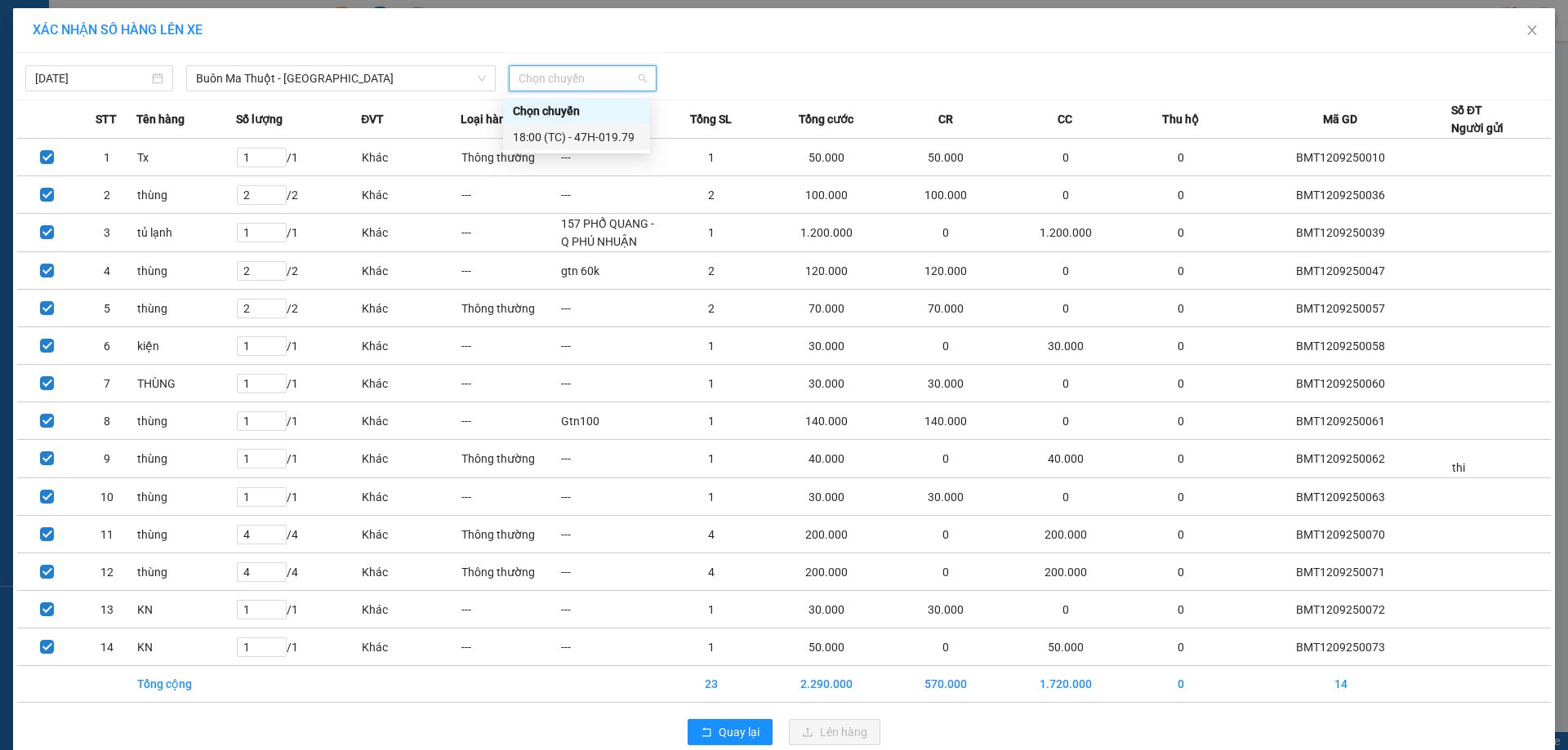
click at [584, 130] on div "18:00 (TC) - 47H-019.79" at bounding box center [576, 138] width 128 height 18
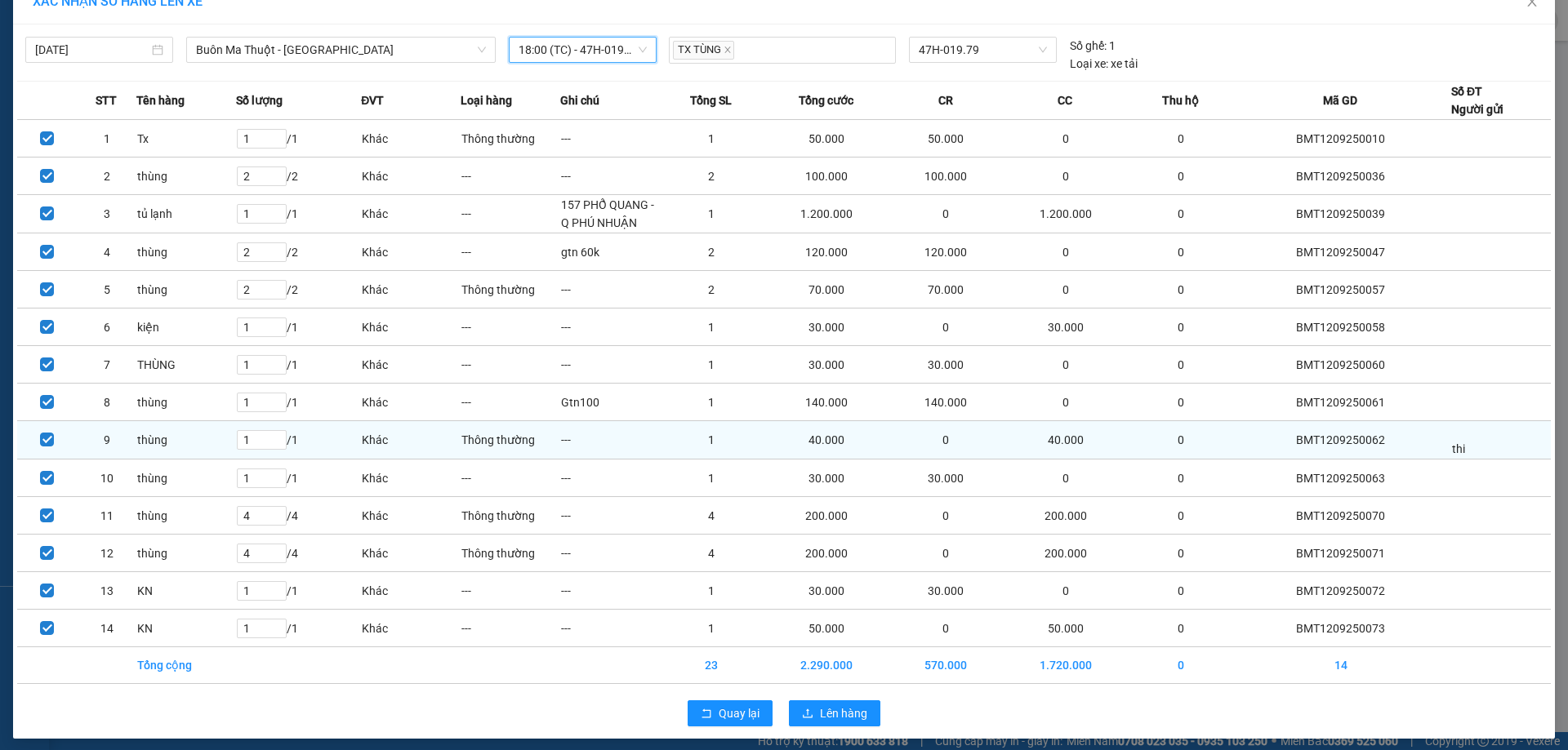
scroll to position [37, 0]
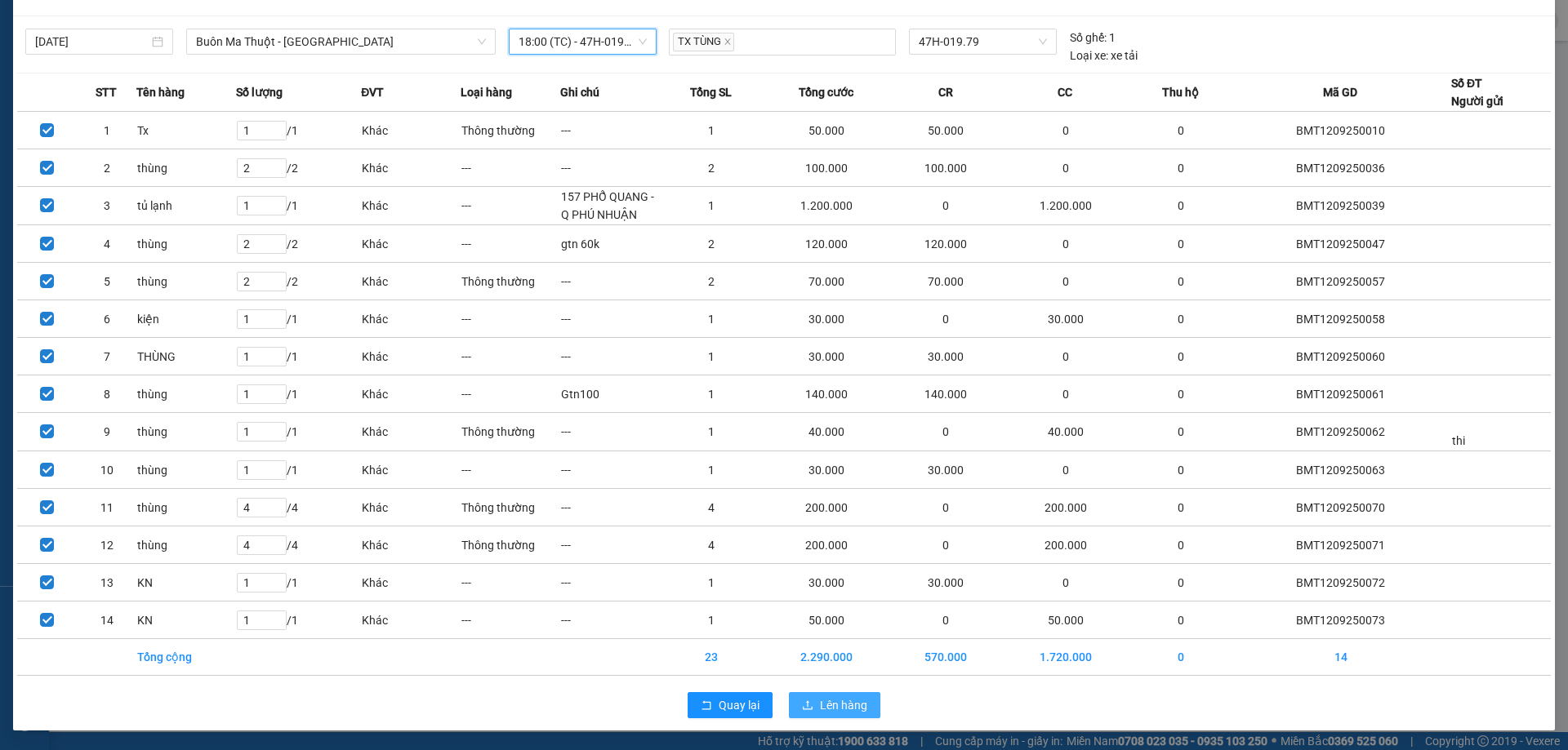
click at [829, 711] on span "Lên hàng" at bounding box center [843, 705] width 47 height 18
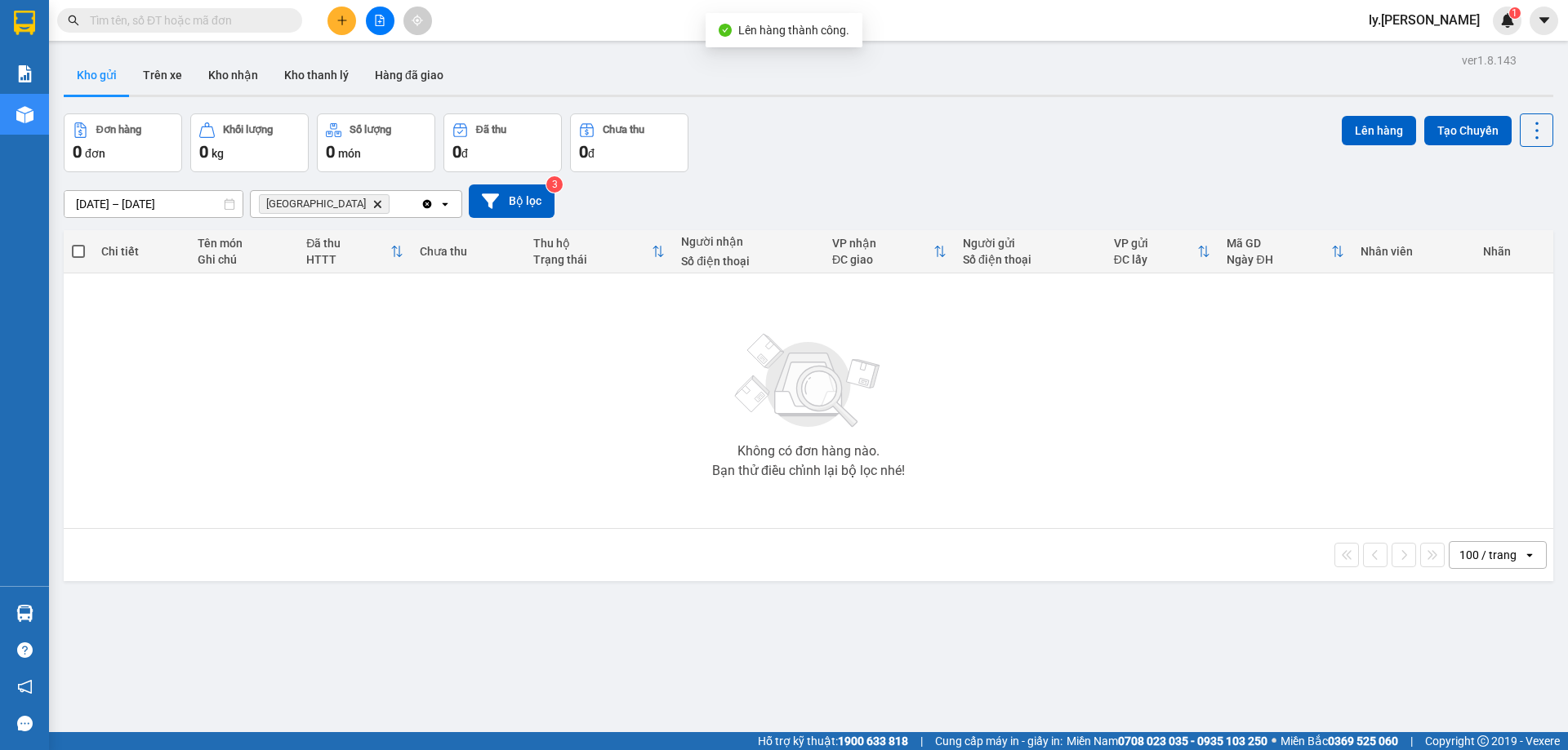
click at [379, 13] on button at bounding box center [380, 21] width 29 height 29
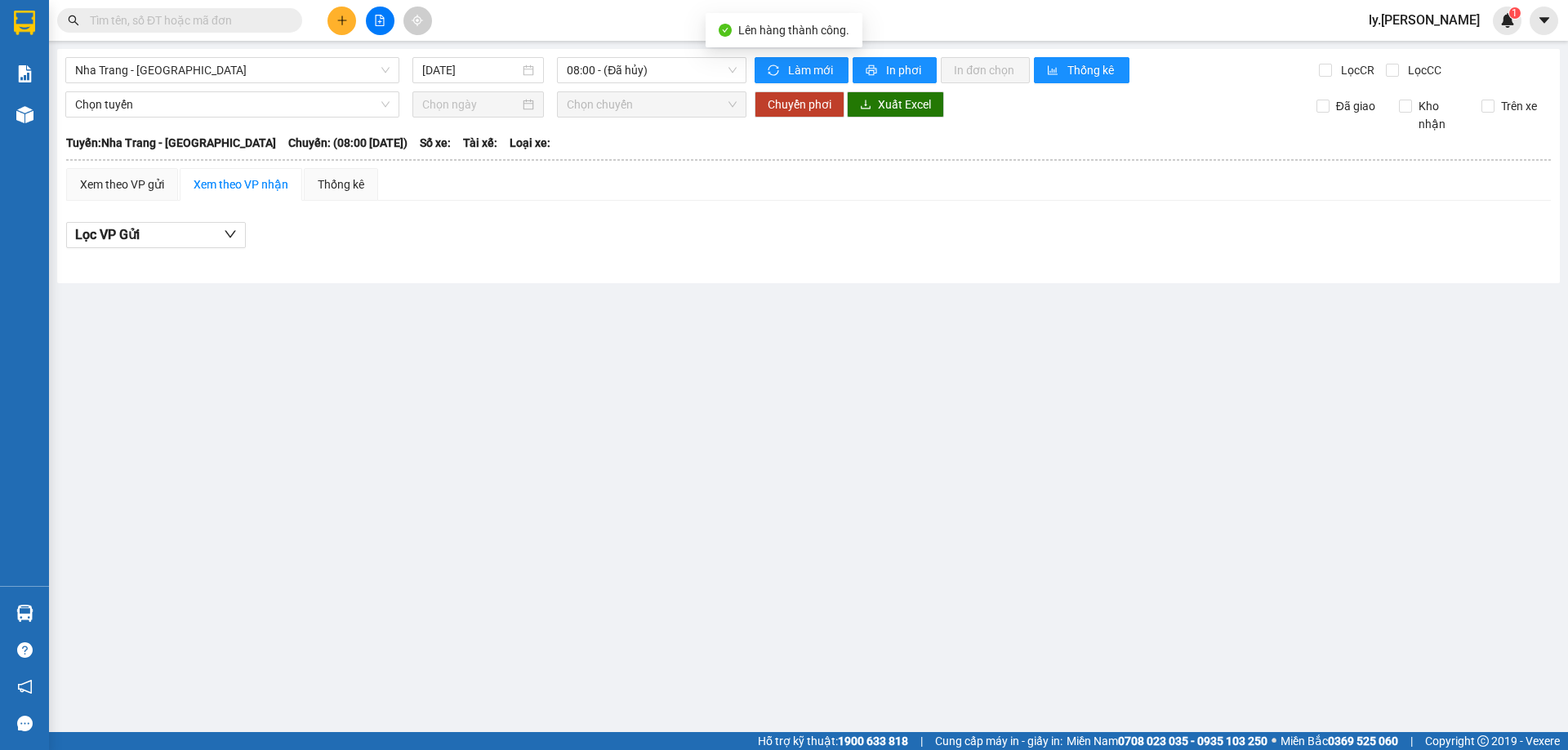
click at [233, 79] on span "Nha Trang - Buôn Ma Thuột" at bounding box center [232, 70] width 314 height 25
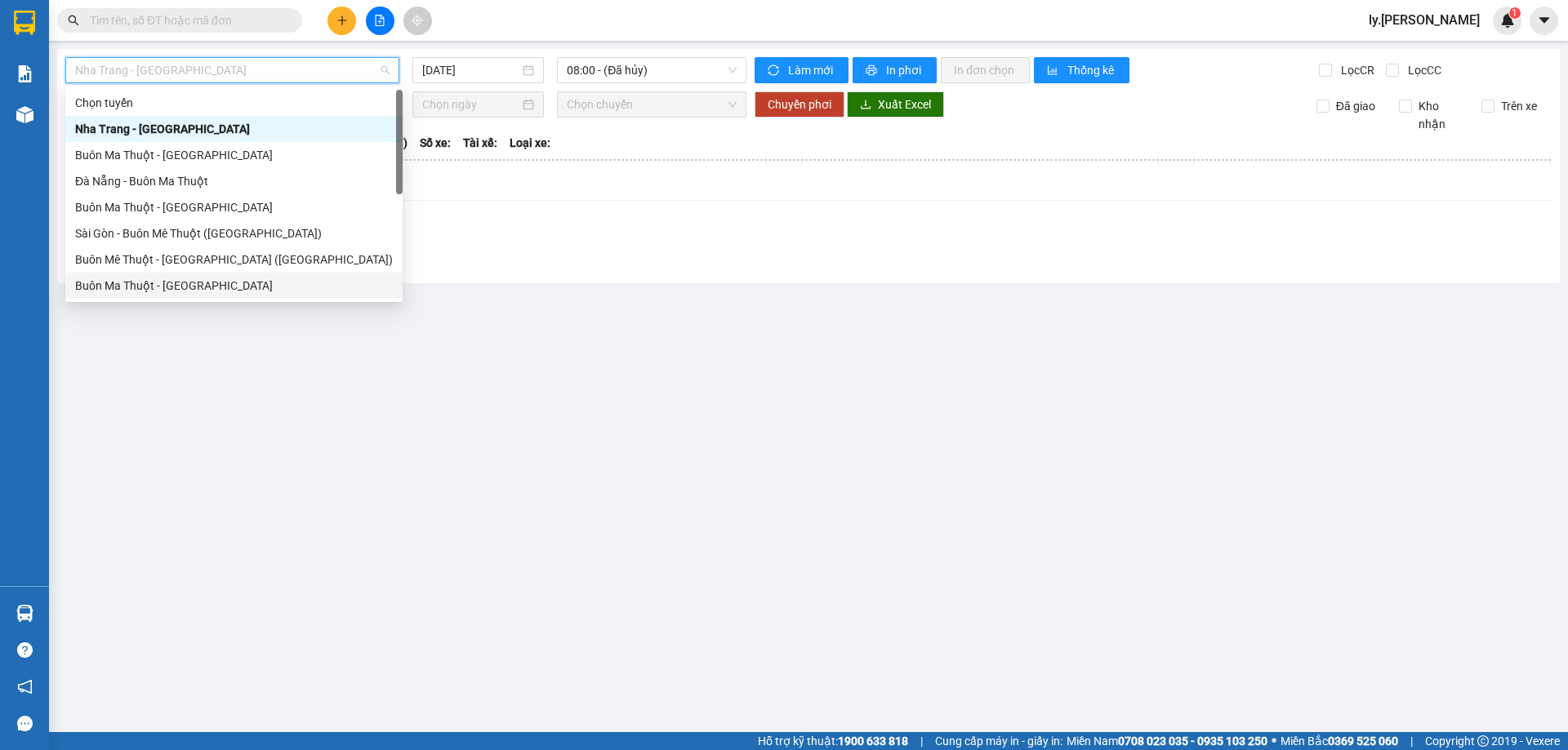
click at [176, 294] on div "Buôn Ma Thuột - Sài Gòn" at bounding box center [233, 286] width 317 height 18
type input "12/09/2025"
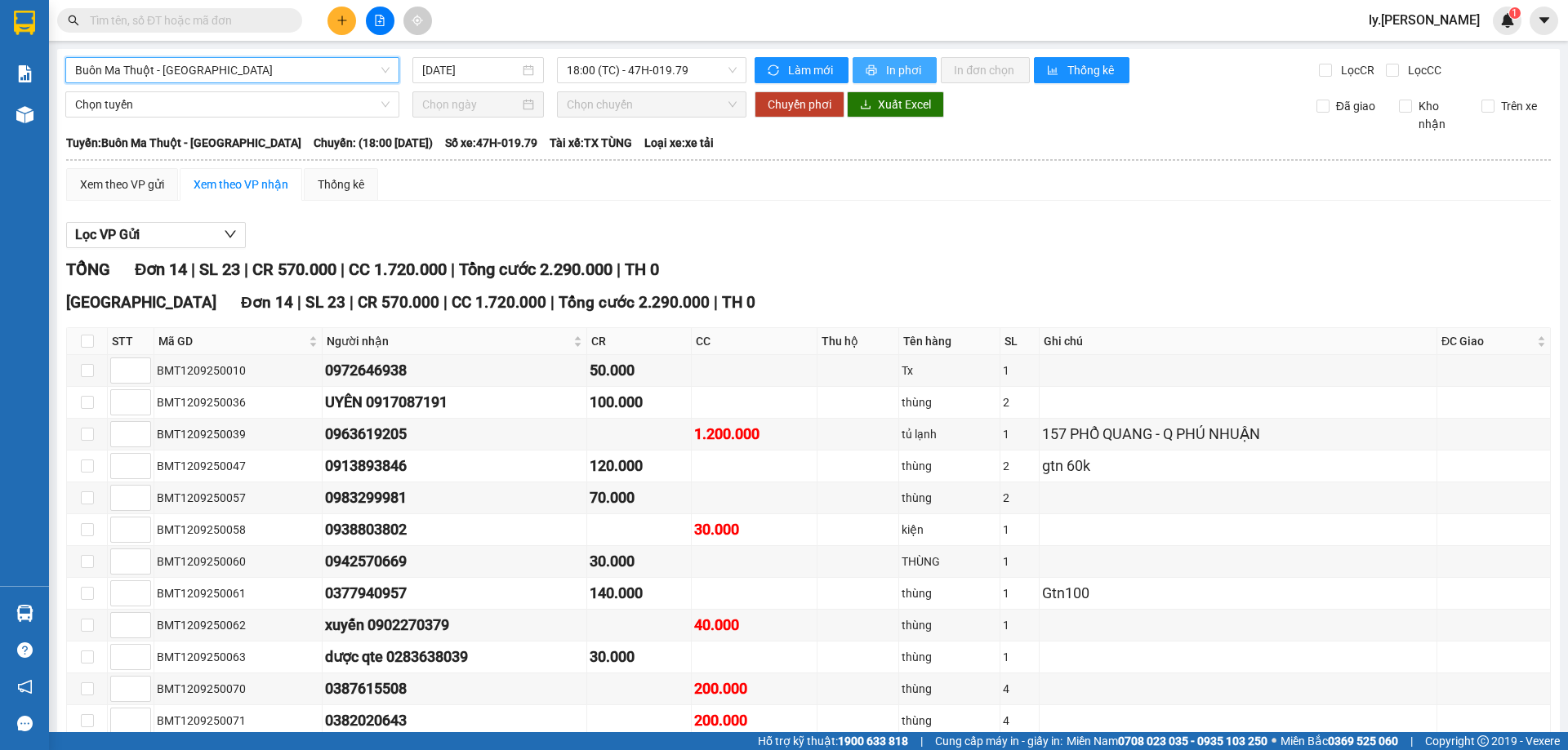
click at [901, 70] on span "In phơi" at bounding box center [905, 70] width 38 height 18
click at [152, 71] on span "Buôn Ma Thuột - Sài Gòn" at bounding box center [232, 70] width 314 height 25
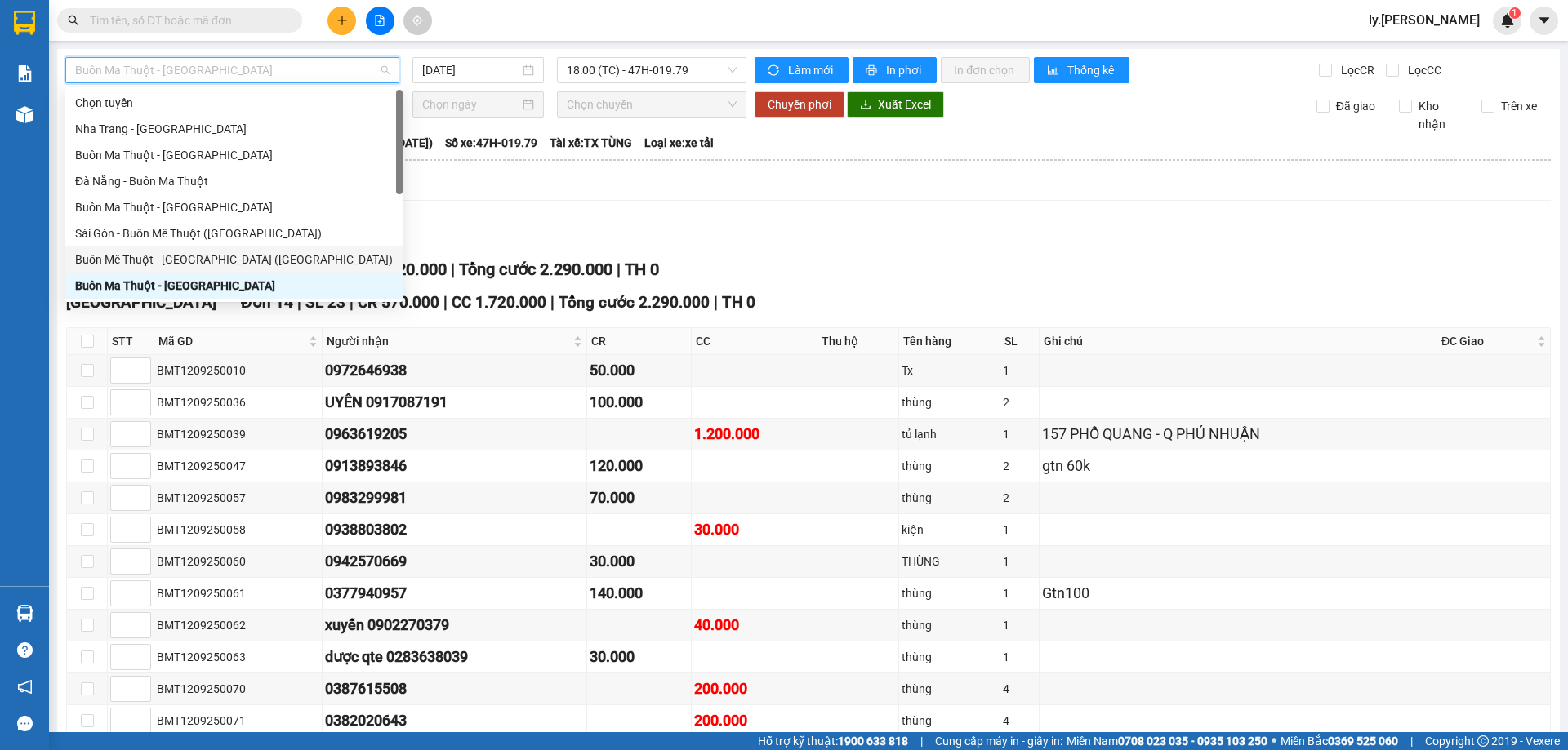
scroll to position [26, 0]
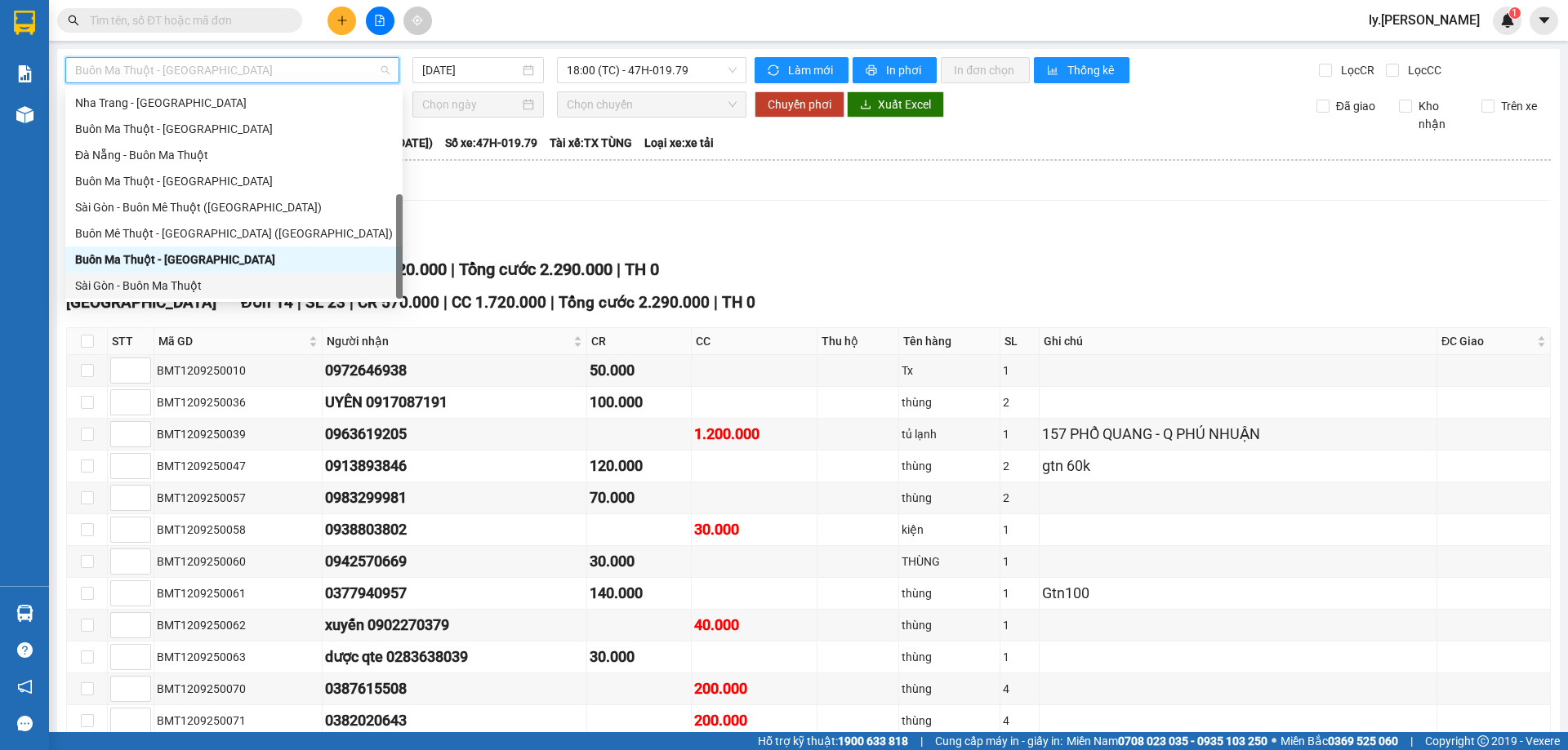
click at [161, 284] on div "Sài Gòn - Buôn Ma Thuột" at bounding box center [233, 286] width 317 height 18
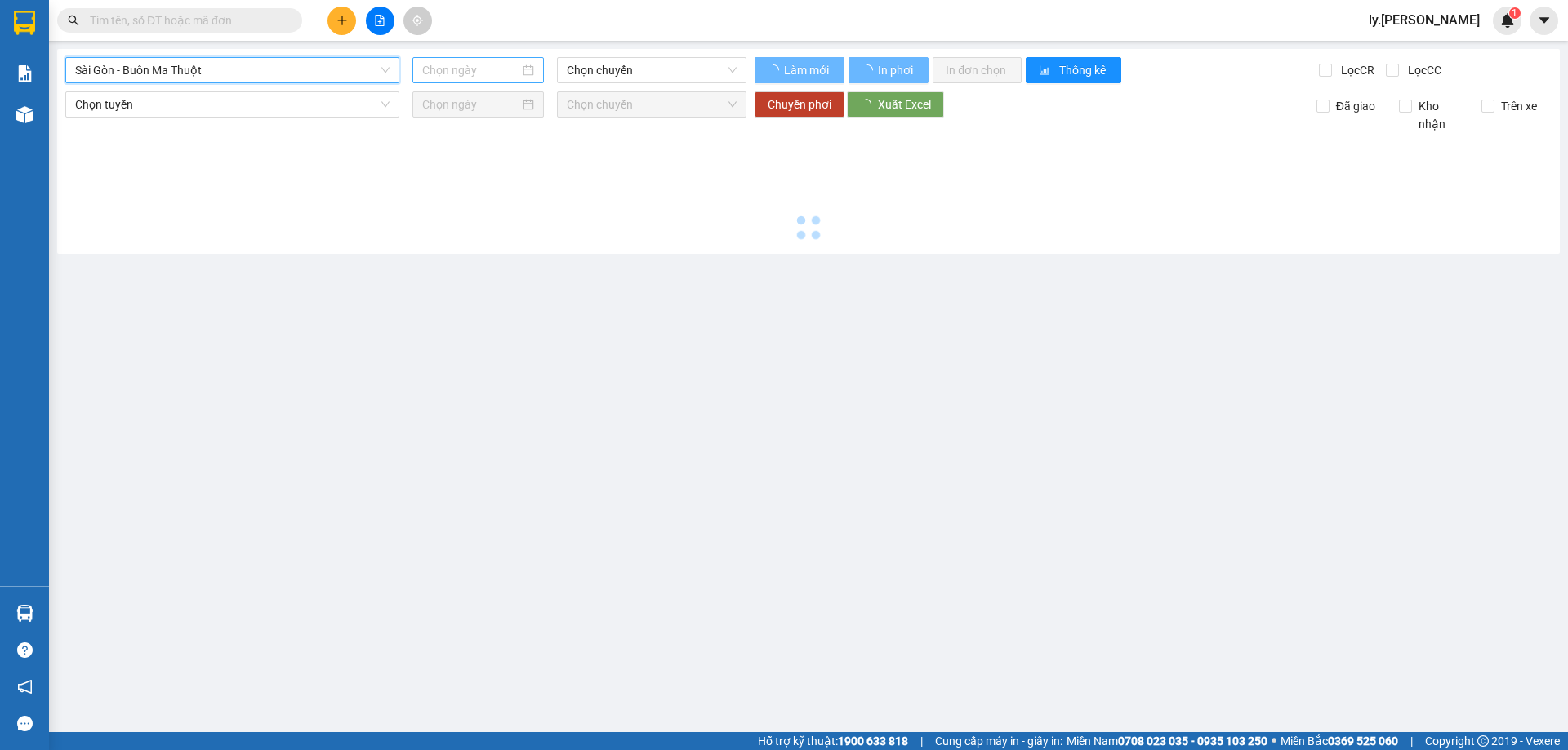
type input "12/09/2025"
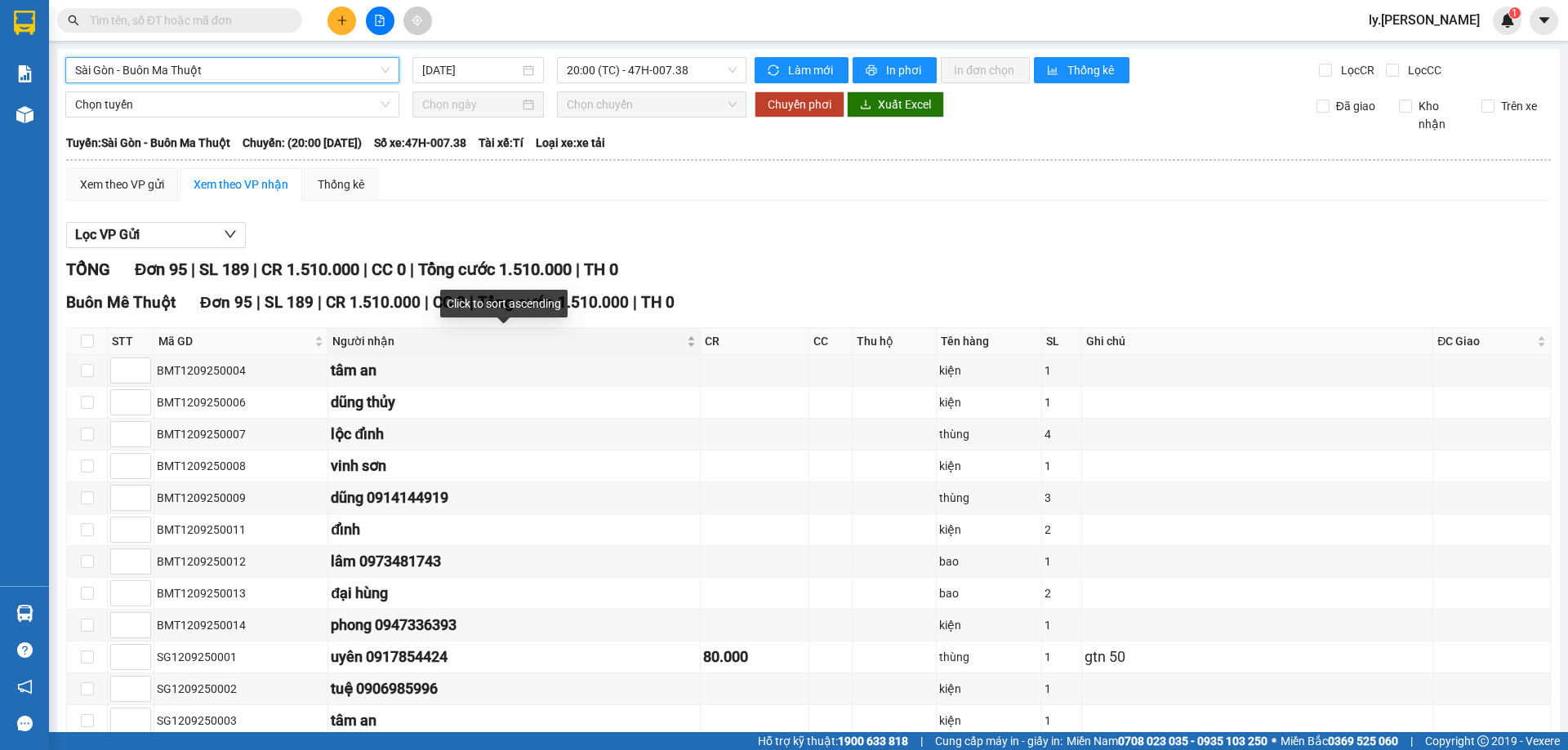
click at [664, 341] on div "Người nhận" at bounding box center [514, 341] width 364 height 18
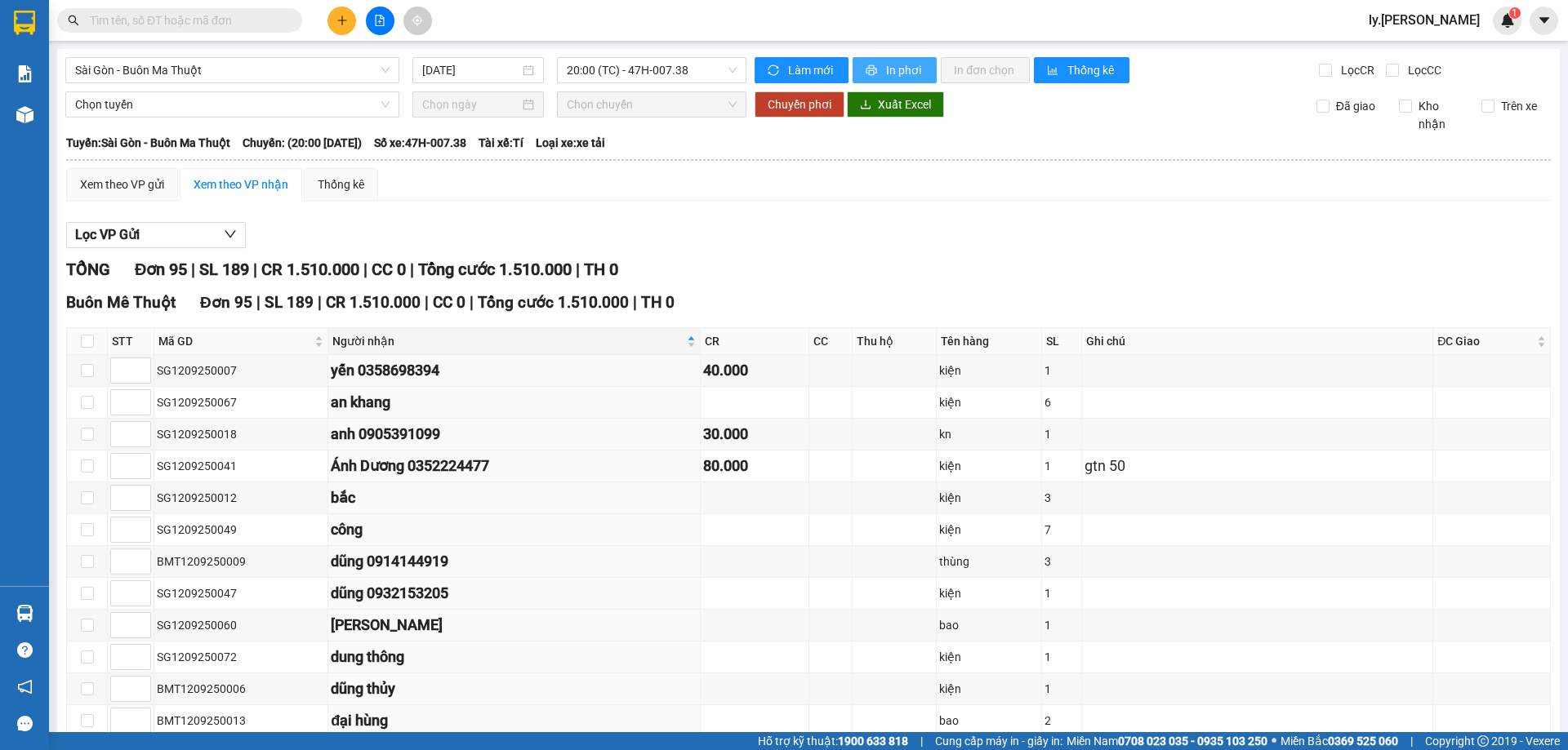
click at [886, 64] on span "In phơi" at bounding box center [905, 70] width 38 height 18
click at [889, 66] on span "In phơi" at bounding box center [905, 70] width 38 height 18
click at [299, 82] on span "Sài Gòn - Buôn Ma Thuột" at bounding box center [232, 70] width 314 height 25
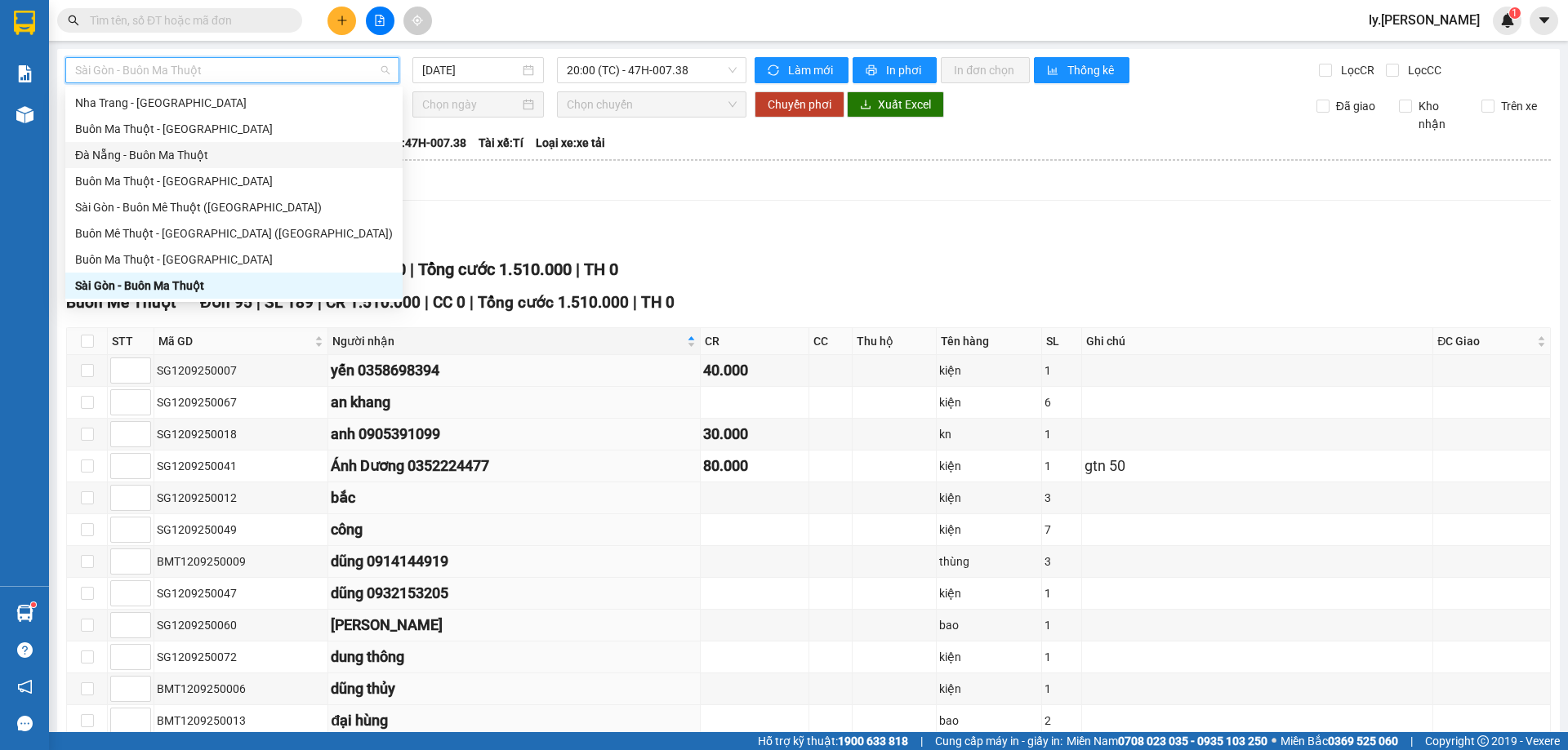
click at [157, 156] on div "Đà Nẵng - Buôn Ma Thuột" at bounding box center [233, 155] width 317 height 18
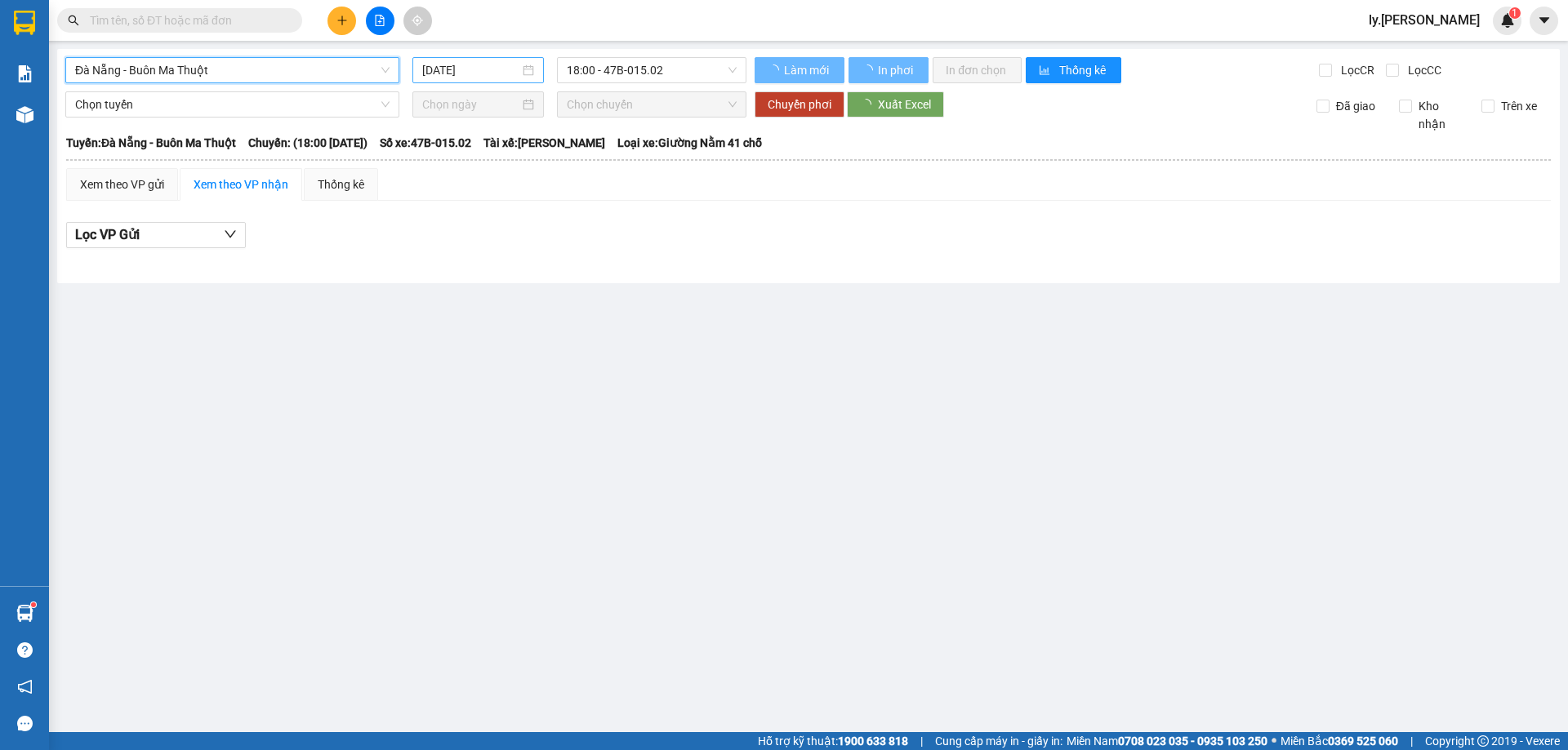
click at [453, 70] on input "12/09/2025" at bounding box center [471, 70] width 97 height 18
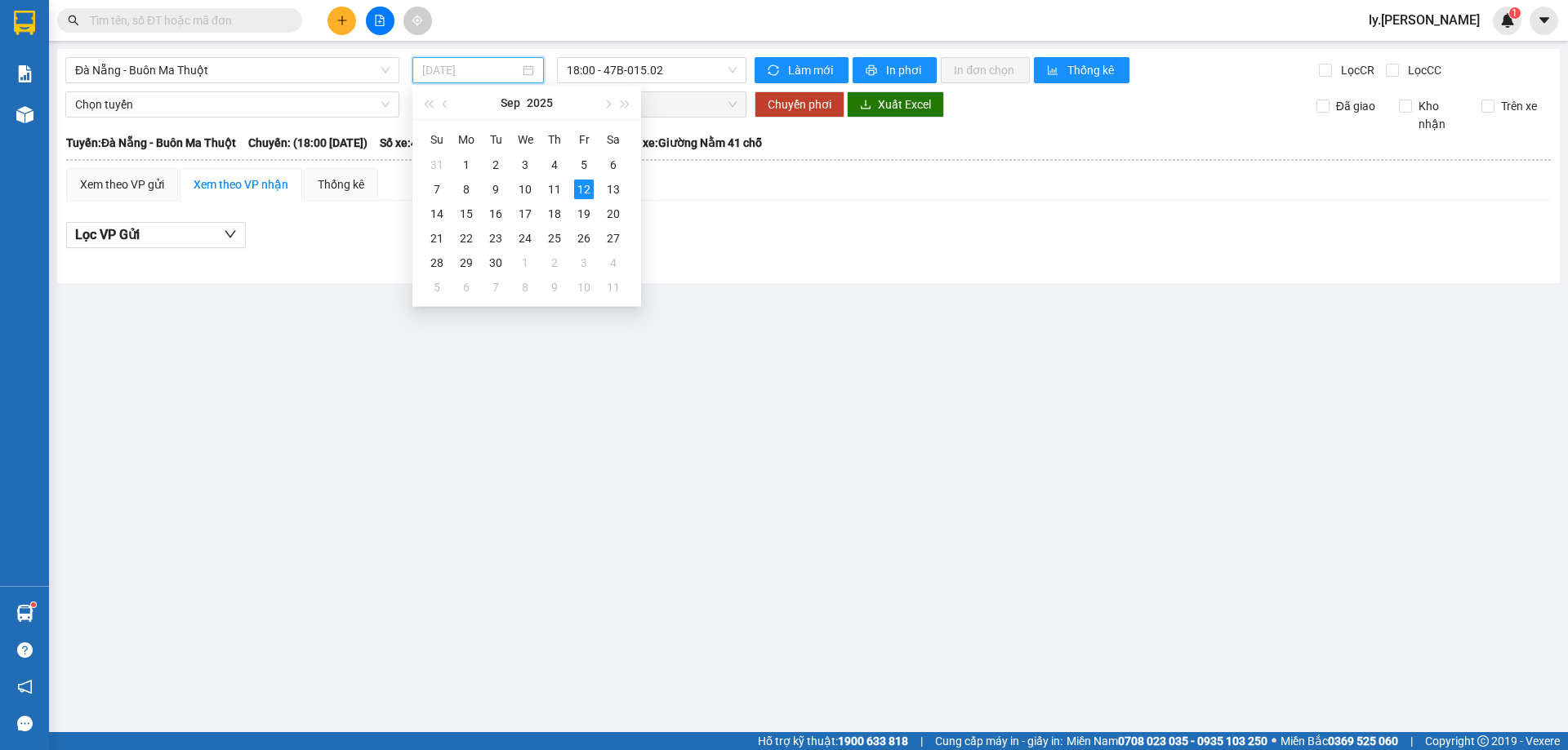
type input "12/09/2025"
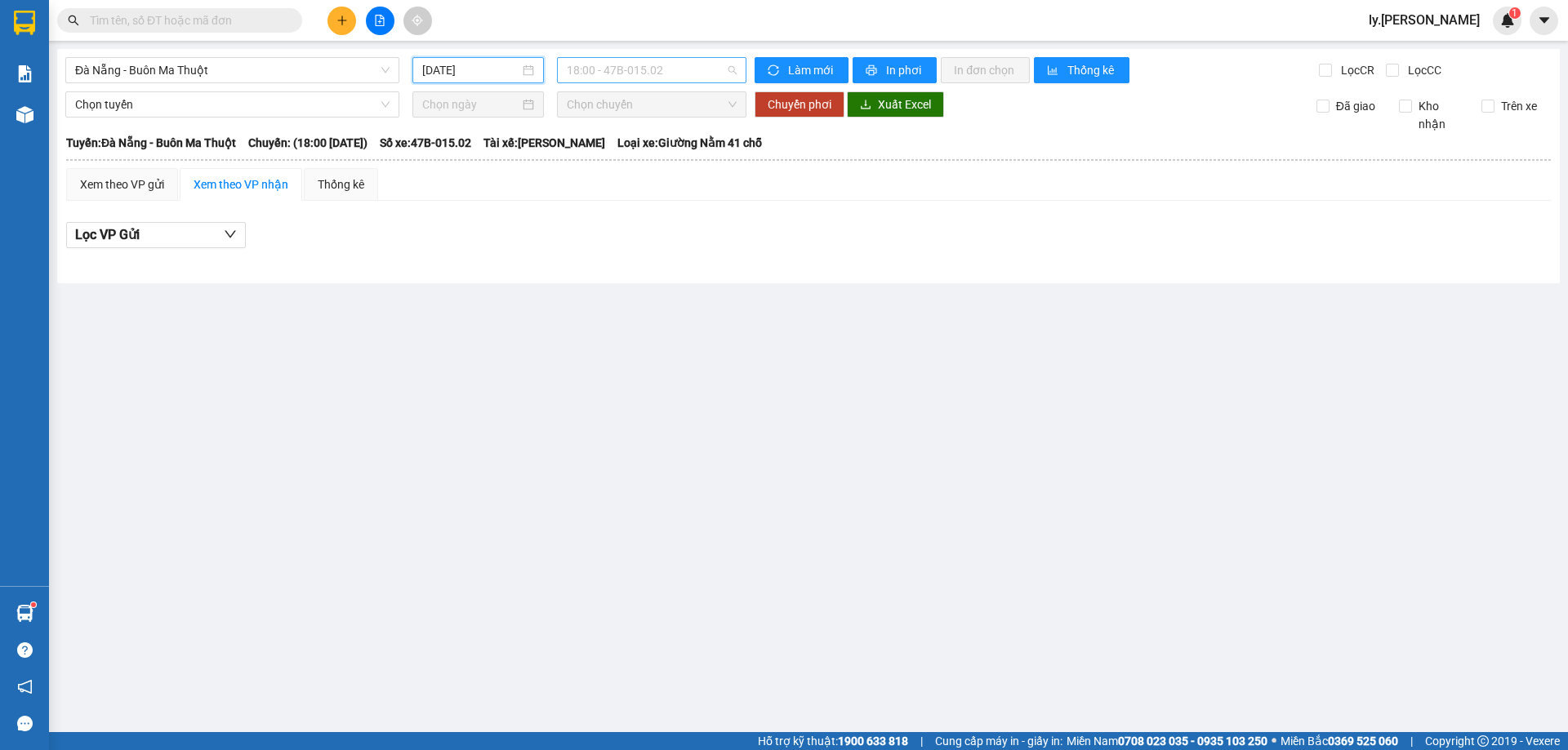
click at [633, 70] on span "18:00 - 47B-015.02" at bounding box center [651, 70] width 170 height 25
click at [637, 151] on div "18:31 - 47B-012.49" at bounding box center [630, 155] width 128 height 18
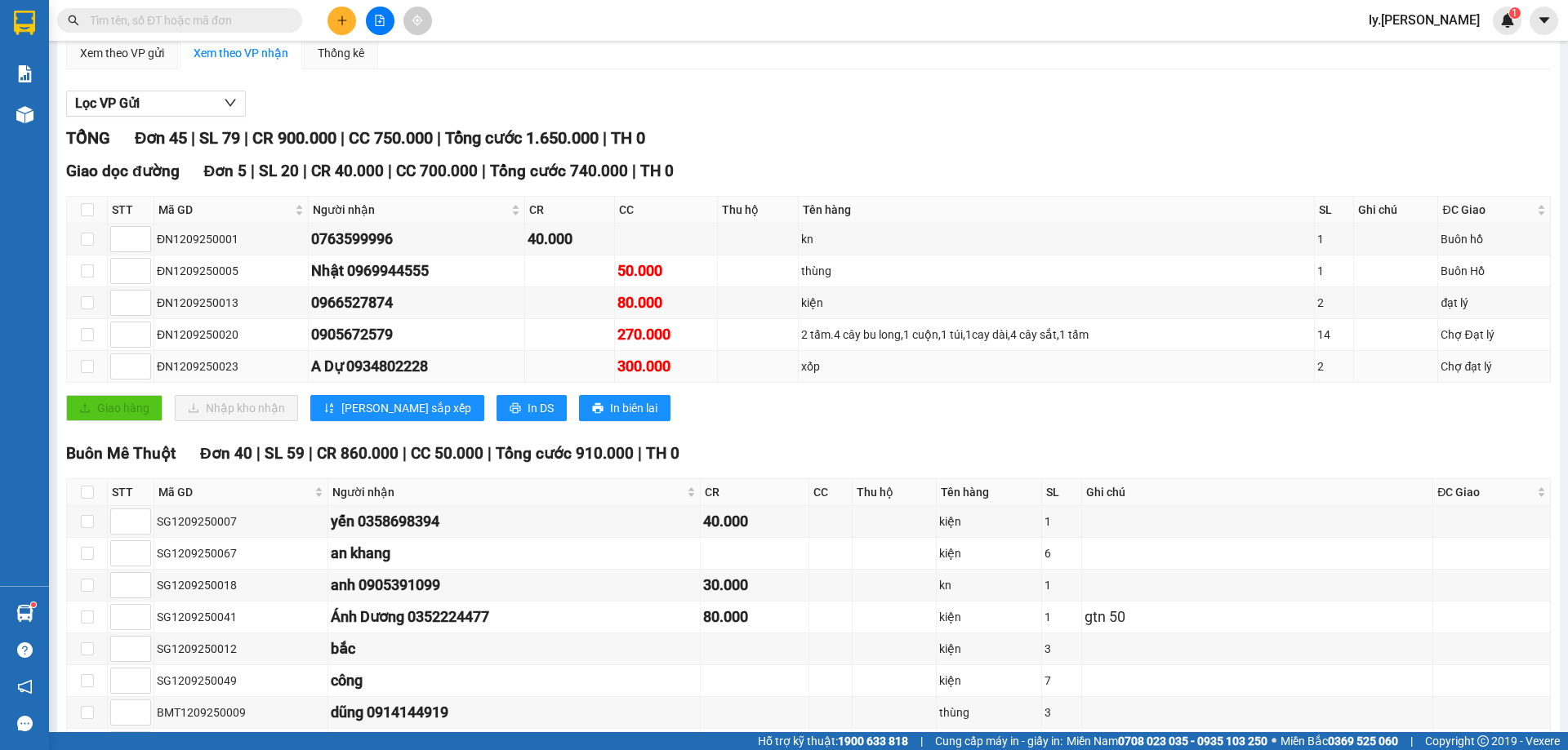
scroll to position [408, 0]
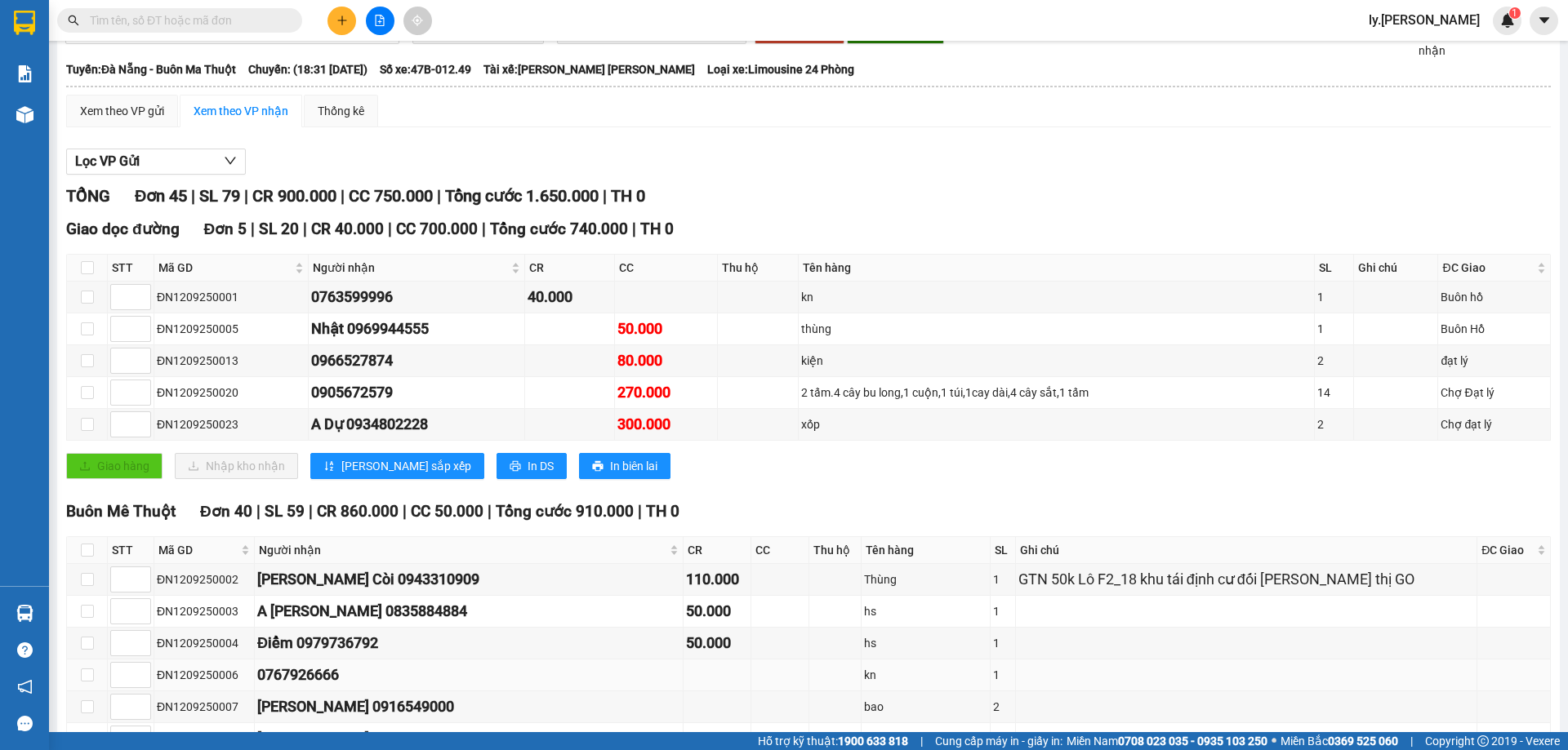
scroll to position [245, 0]
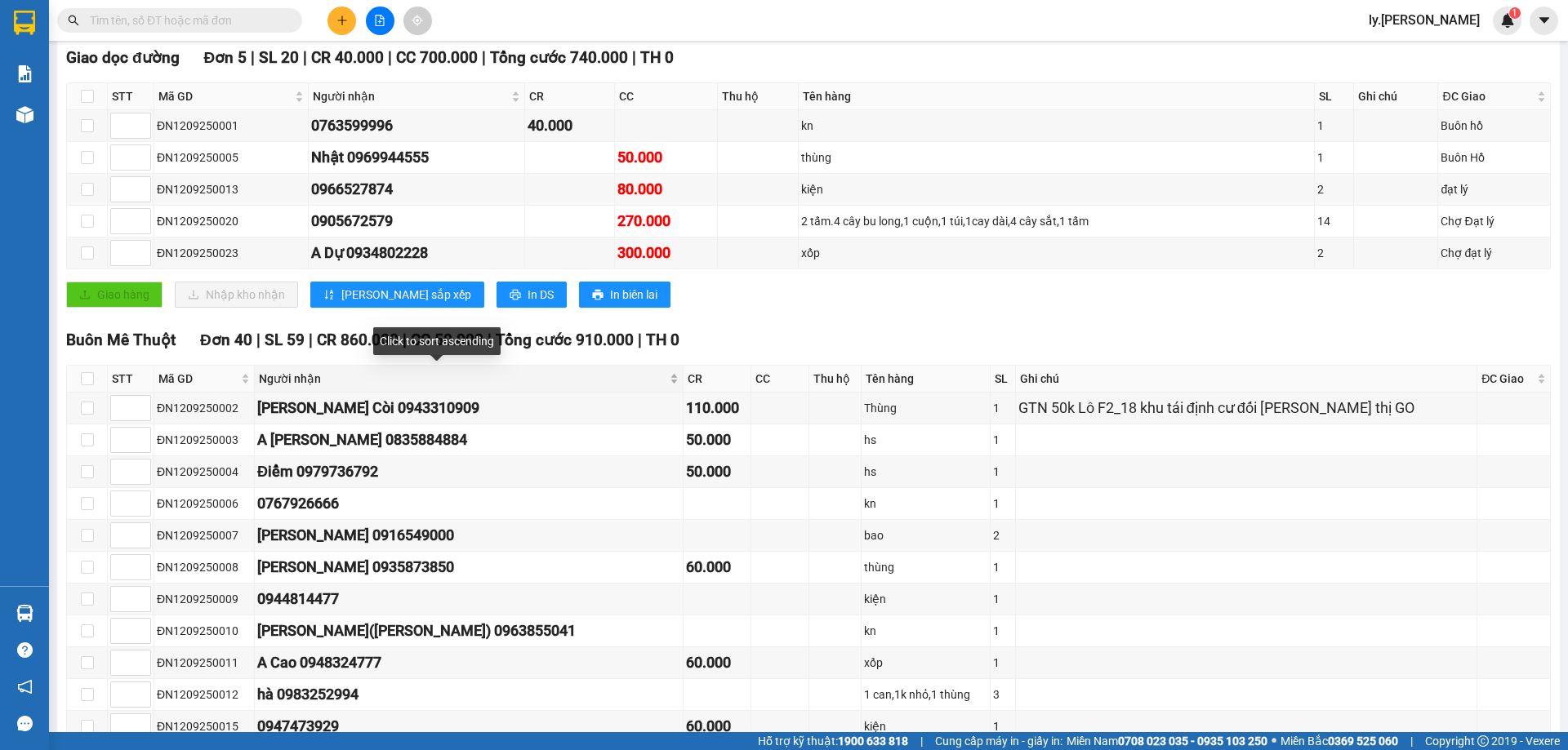
click at [598, 382] on div "Người nhận" at bounding box center [468, 379] width 420 height 18
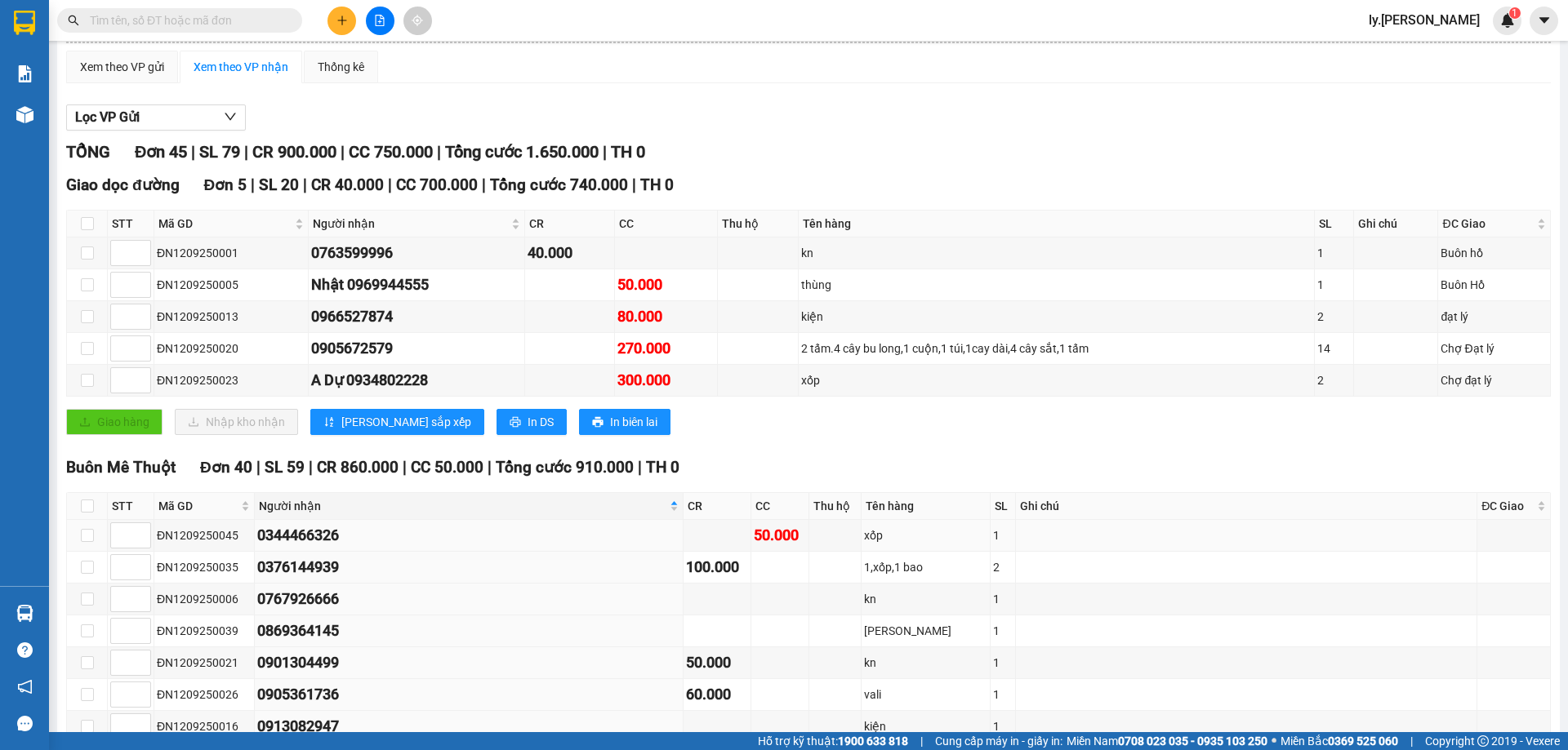
scroll to position [0, 0]
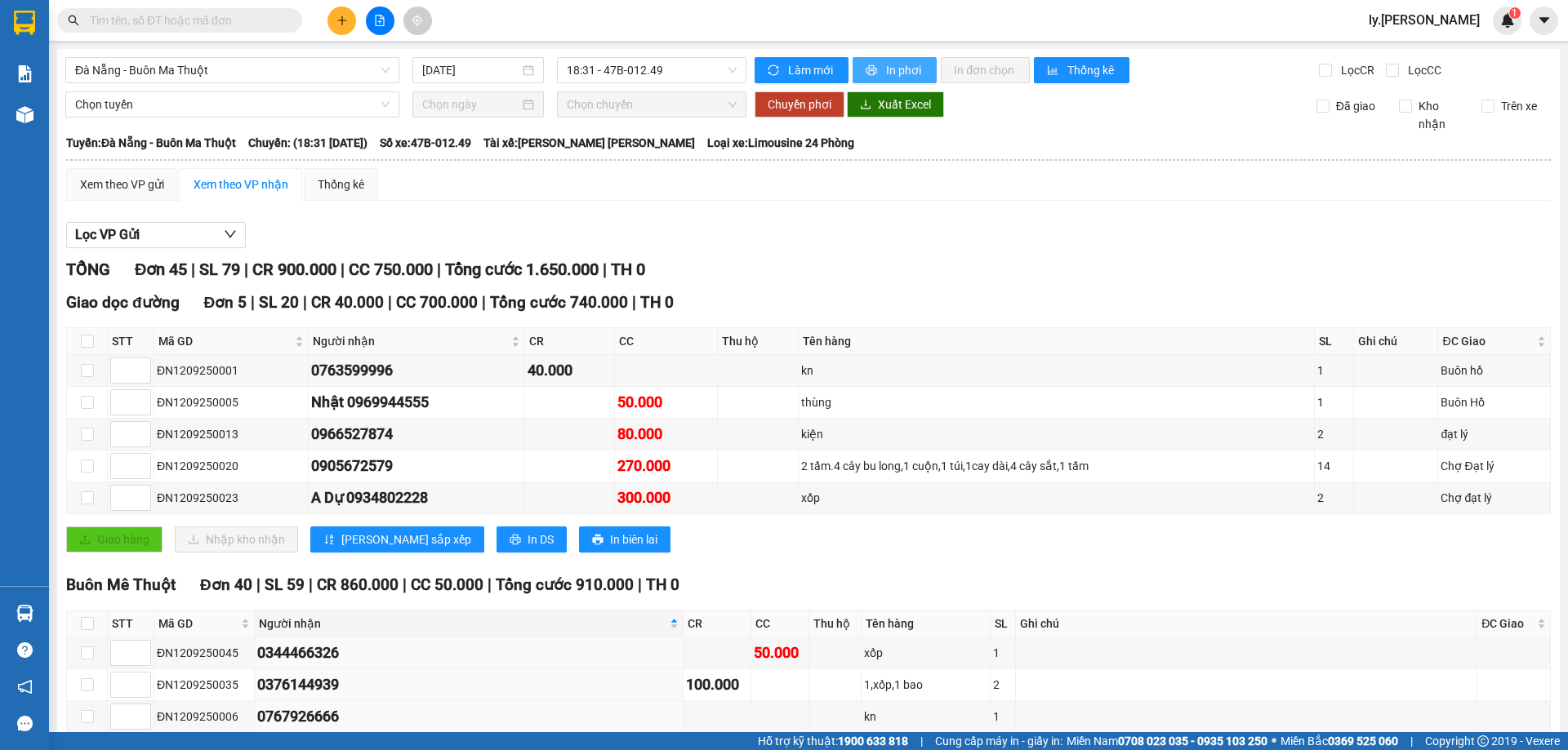
click at [886, 74] on span "In phơi" at bounding box center [905, 70] width 38 height 18
click at [913, 66] on span "In phơi" at bounding box center [905, 70] width 38 height 18
